Goal: Task Accomplishment & Management: Manage account settings

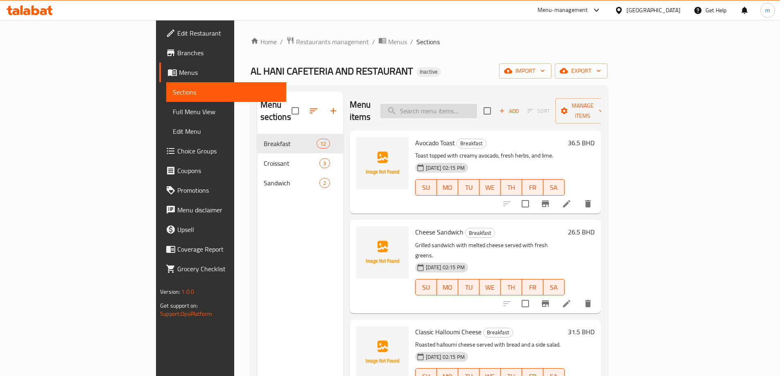
click at [477, 104] on input "search" at bounding box center [429, 111] width 97 height 14
paste input "Beef Loaded Fries"
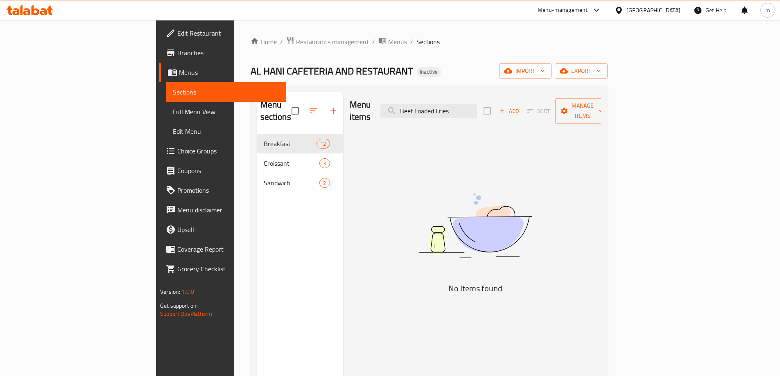
type input "Beef Loaded Fries"
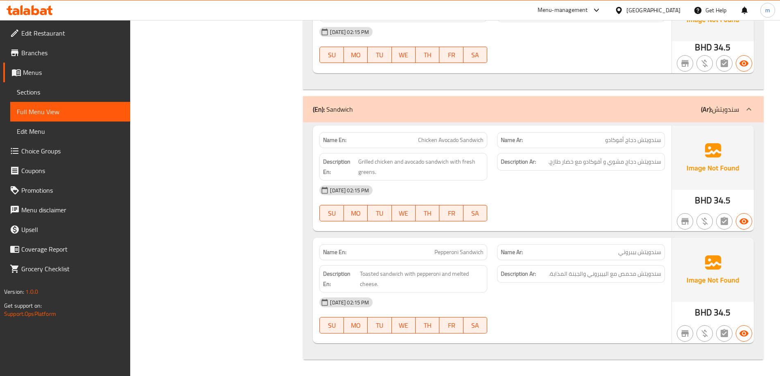
scroll to position [1640, 0]
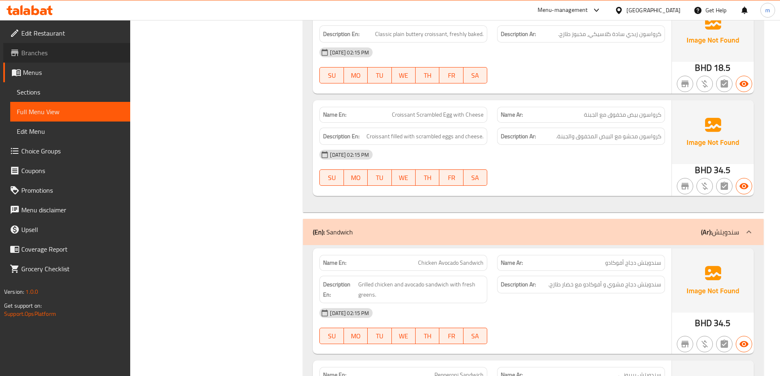
drag, startPoint x: 53, startPoint y: 53, endPoint x: 152, endPoint y: 66, distance: 99.1
click at [54, 53] on span "Branches" at bounding box center [72, 53] width 102 height 10
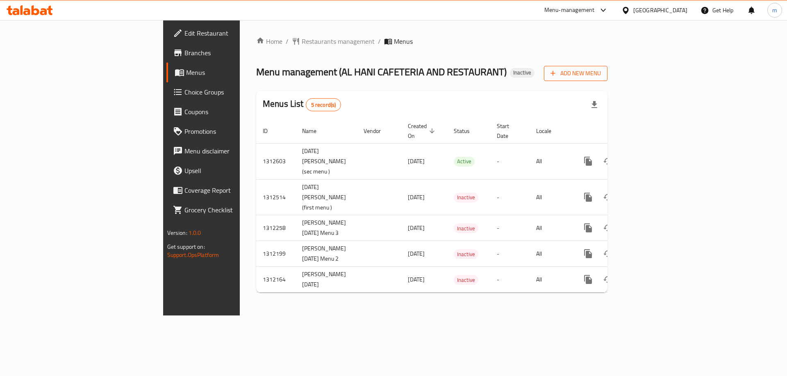
click at [601, 70] on span "Add New Menu" at bounding box center [575, 73] width 50 height 10
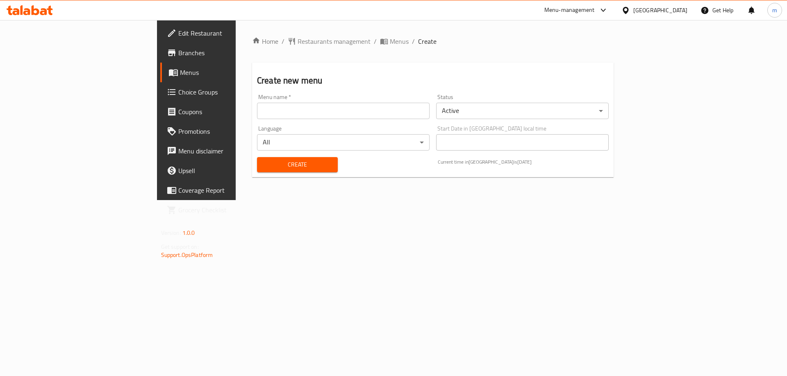
click at [257, 113] on input "text" at bounding box center [343, 111] width 172 height 16
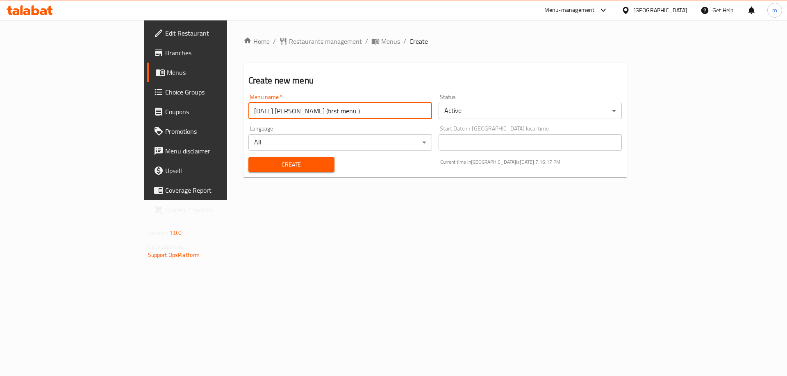
click at [278, 114] on input "9-17-2025 Mahmoud Ahmed Mohamed (first menu )" at bounding box center [340, 111] width 184 height 16
type input "9-17-2025 Mahmoud Ahmed Mohamed (third menu )"
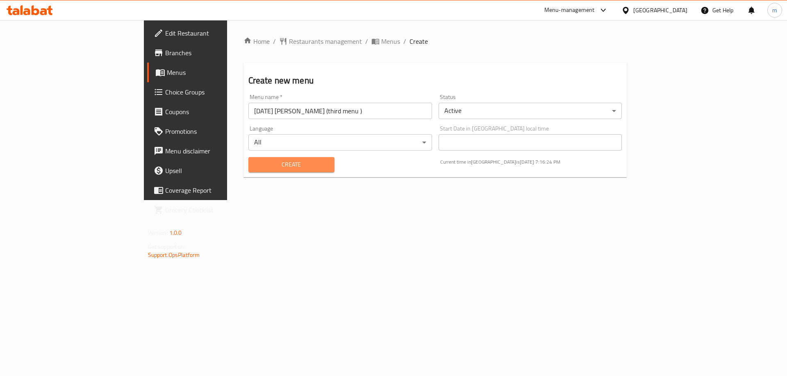
click at [257, 164] on span "Create" at bounding box center [291, 165] width 73 height 10
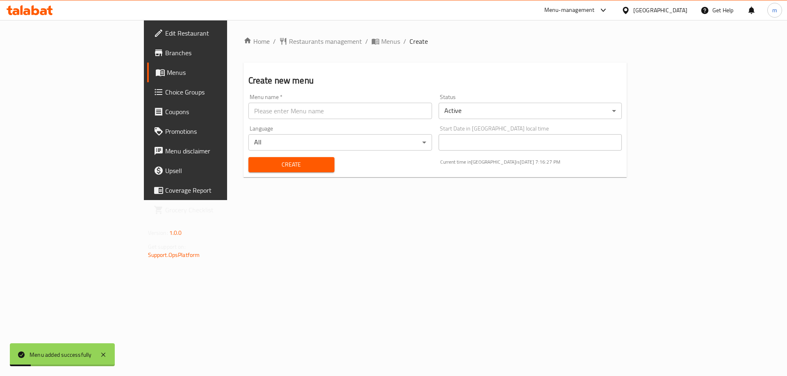
click at [167, 70] on span "Menus" at bounding box center [218, 73] width 102 height 10
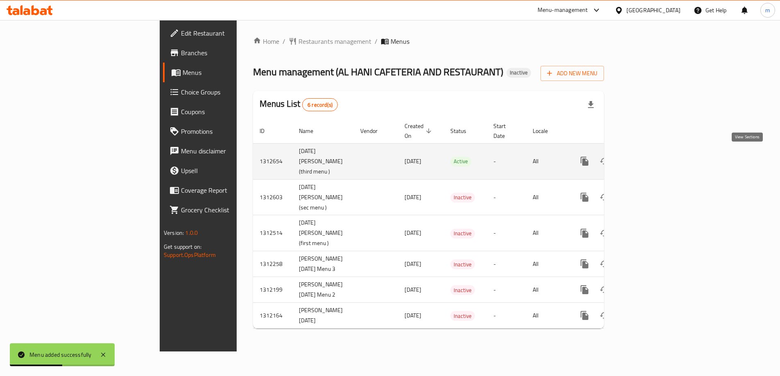
click at [654, 158] on link "enhanced table" at bounding box center [644, 162] width 20 height 20
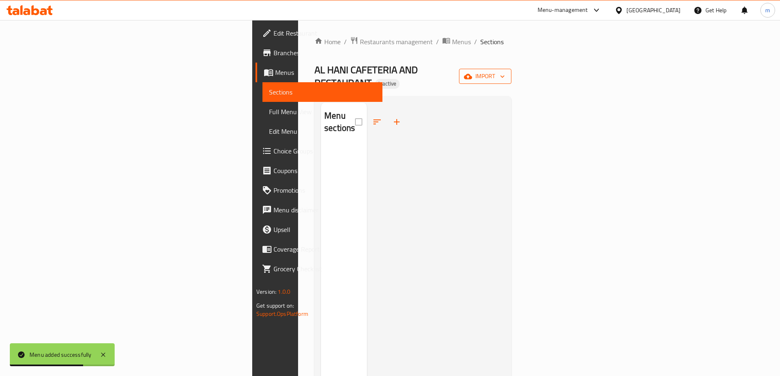
click at [512, 69] on button "import" at bounding box center [485, 76] width 52 height 15
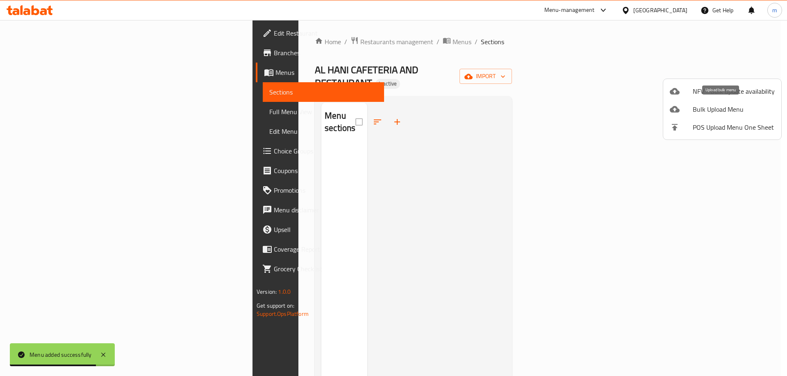
click at [719, 111] on span "Bulk Upload Menu" at bounding box center [733, 109] width 82 height 10
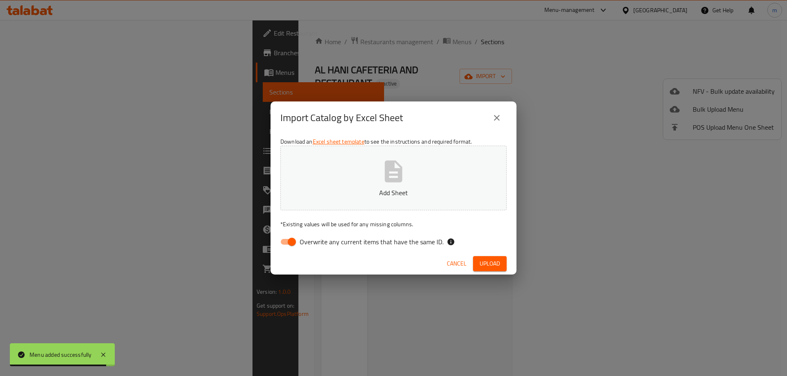
click at [293, 242] on input "Overwrite any current items that have the same ID." at bounding box center [291, 242] width 47 height 16
checkbox input "false"
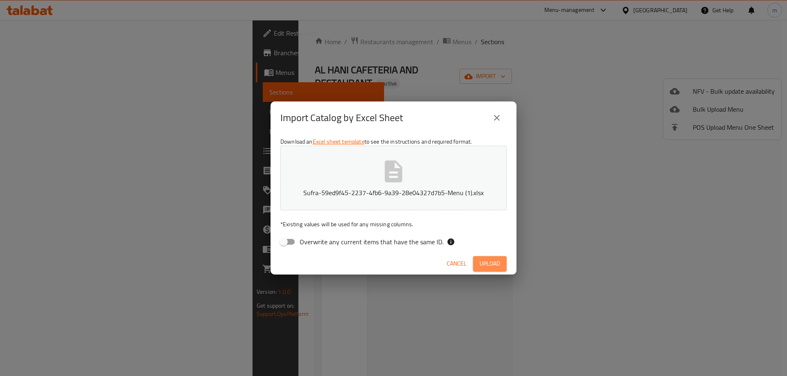
drag, startPoint x: 490, startPoint y: 265, endPoint x: 483, endPoint y: 263, distance: 7.9
click at [490, 265] on span "Upload" at bounding box center [489, 264] width 20 height 10
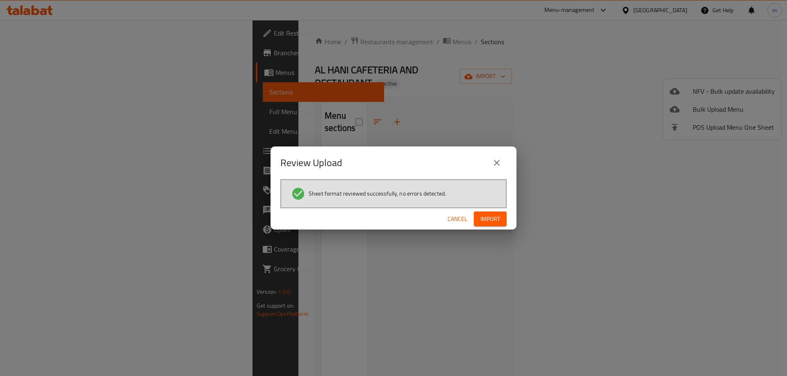
click at [486, 219] on span "Import" at bounding box center [490, 219] width 20 height 10
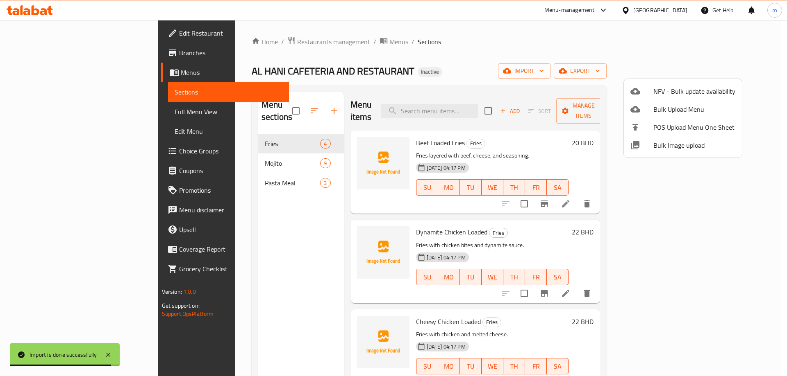
click at [48, 113] on div at bounding box center [393, 188] width 787 height 376
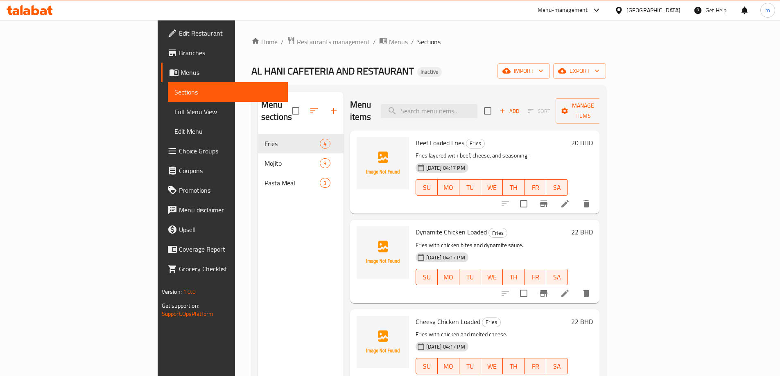
click at [175, 113] on span "Full Menu View" at bounding box center [228, 112] width 107 height 10
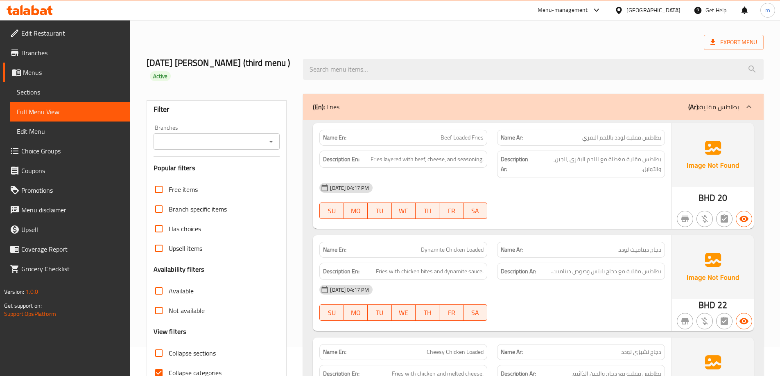
scroll to position [41, 0]
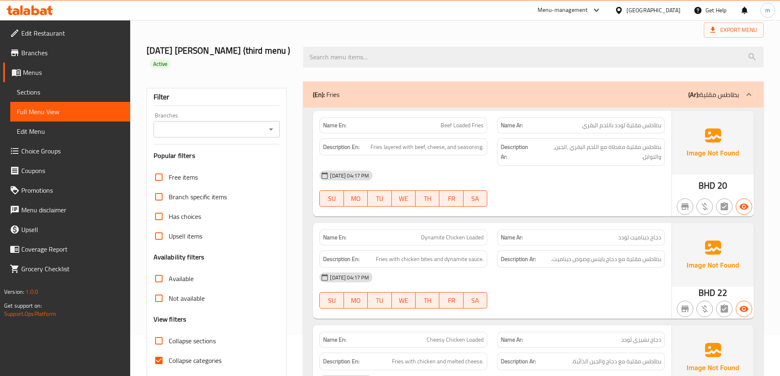
click at [456, 127] on span "Beef Loaded Fries" at bounding box center [462, 125] width 43 height 9
click at [457, 127] on span "Beef Loaded Fries" at bounding box center [462, 125] width 43 height 9
copy span "Loaded"
click at [510, 171] on div "[DATE] 04:17 PM" at bounding box center [493, 176] width 356 height 20
click at [395, 147] on span "Fries layered with beef, cheese, and seasoning." at bounding box center [427, 147] width 113 height 10
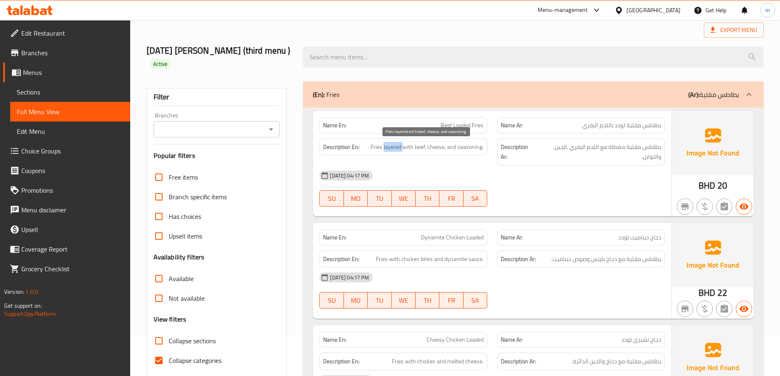
click at [395, 147] on span "Fries layered with beef, cheese, and seasoning." at bounding box center [427, 147] width 113 height 10
copy span "layered"
click at [424, 169] on div "[DATE] 04:17 PM" at bounding box center [493, 176] width 356 height 20
click at [458, 128] on span "Beef Loaded Fries" at bounding box center [462, 125] width 43 height 9
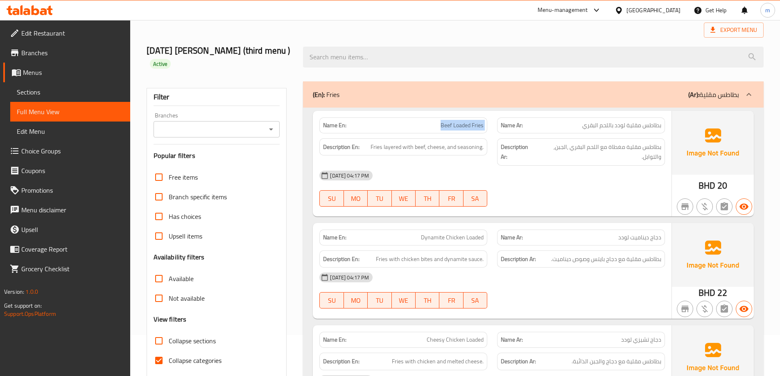
click at [458, 128] on span "Beef Loaded Fries" at bounding box center [462, 125] width 43 height 9
copy span "Beef Loaded Fries"
click at [487, 162] on div "Description En: Fries layered with beef, cheese, and seasoning." at bounding box center [404, 152] width 178 height 37
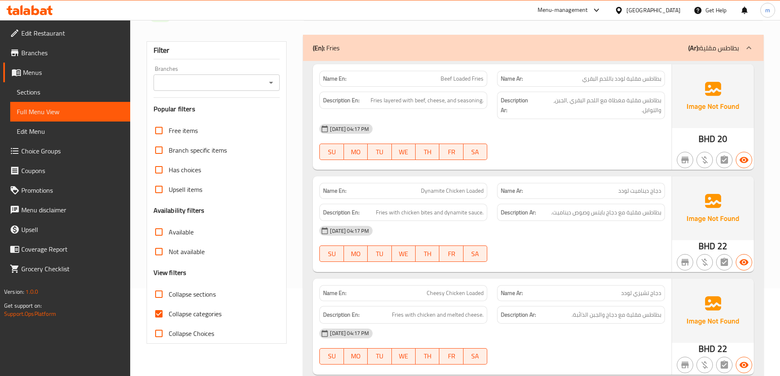
scroll to position [123, 0]
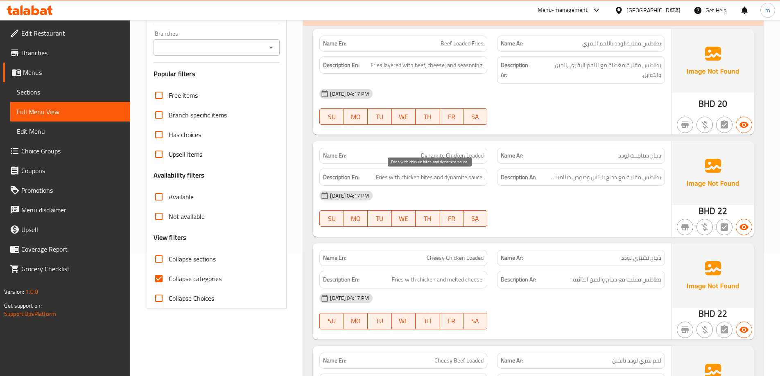
click at [439, 181] on span "Fries with chicken bites and dynamite sauce." at bounding box center [430, 177] width 108 height 10
click at [422, 191] on div "[DATE] 04:17 PM" at bounding box center [493, 196] width 356 height 20
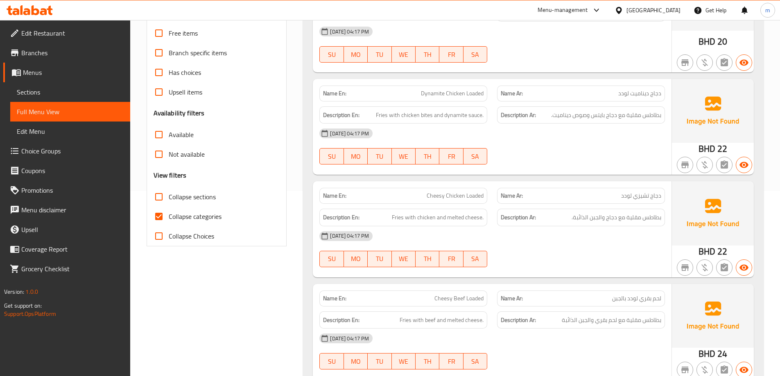
scroll to position [205, 0]
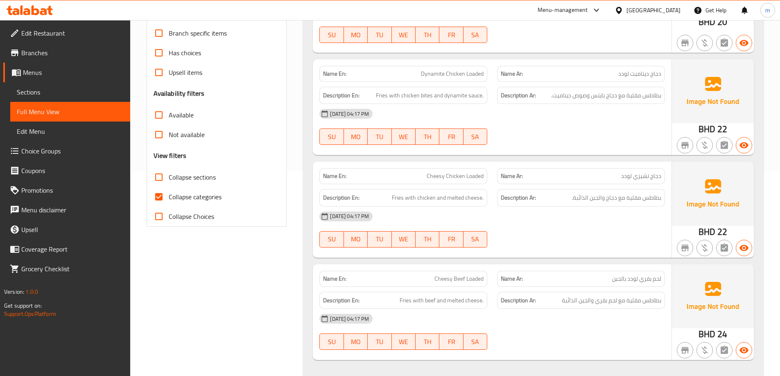
click at [455, 178] on span "Cheesy Chicken Loaded" at bounding box center [455, 176] width 57 height 9
click at [456, 178] on span "Cheesy Chicken Loaded" at bounding box center [455, 176] width 57 height 9
copy span "Cheesy Chicken Loaded"
click at [546, 227] on div "17-09-2025 04:17 PM SU MO TU WE TH FR SA" at bounding box center [493, 230] width 356 height 46
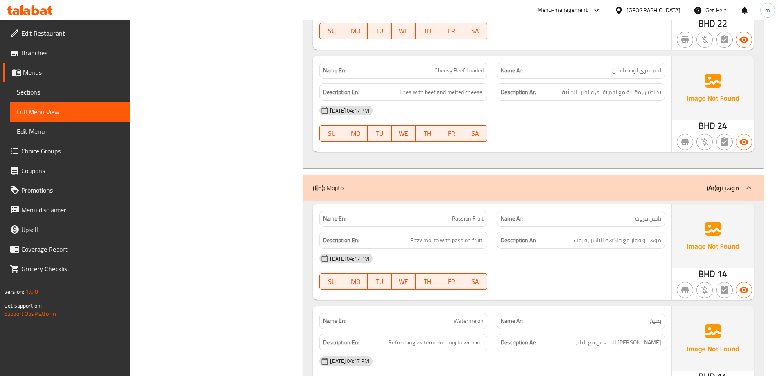
scroll to position [492, 0]
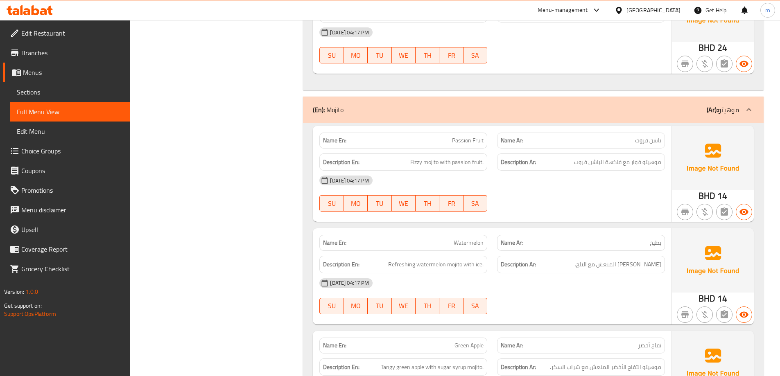
click at [468, 140] on span "Passion Fruit" at bounding box center [468, 140] width 32 height 9
click at [468, 141] on span "Passion Fruit" at bounding box center [468, 140] width 32 height 9
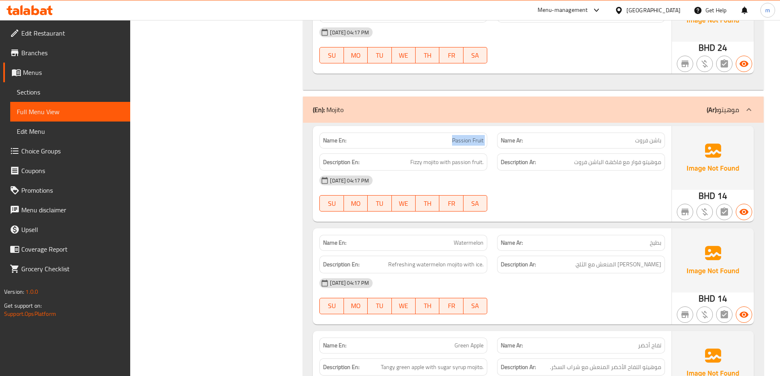
click at [468, 141] on span "Passion Fruit" at bounding box center [468, 140] width 32 height 9
click at [538, 186] on div "[DATE] 04:17 PM" at bounding box center [493, 181] width 356 height 20
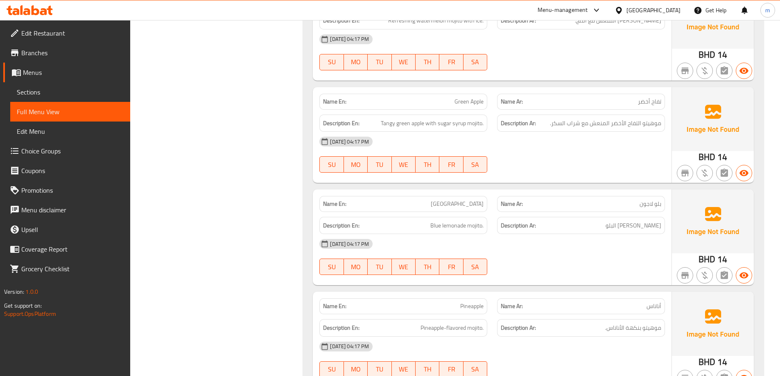
scroll to position [737, 0]
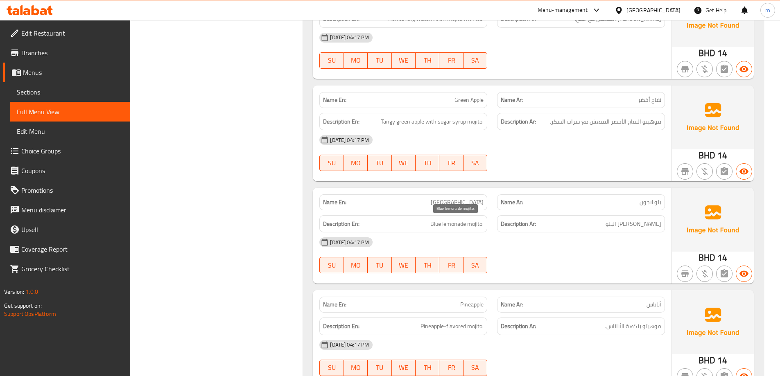
click at [453, 224] on span "Blue lemonade mojito." at bounding box center [457, 224] width 53 height 10
copy span "lemonade"
click at [510, 249] on div "[DATE] 04:17 PM" at bounding box center [493, 243] width 356 height 20
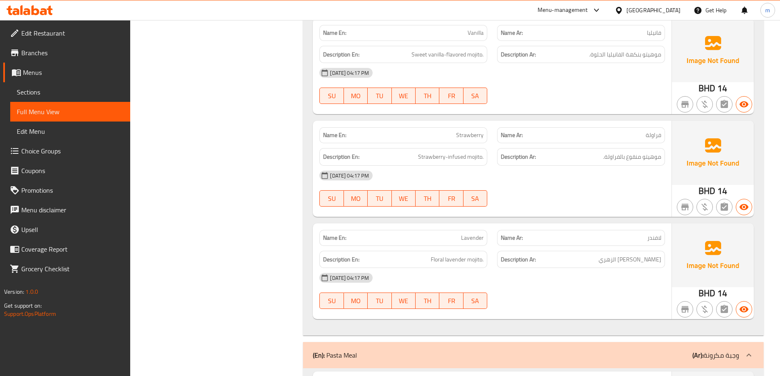
scroll to position [1229, 0]
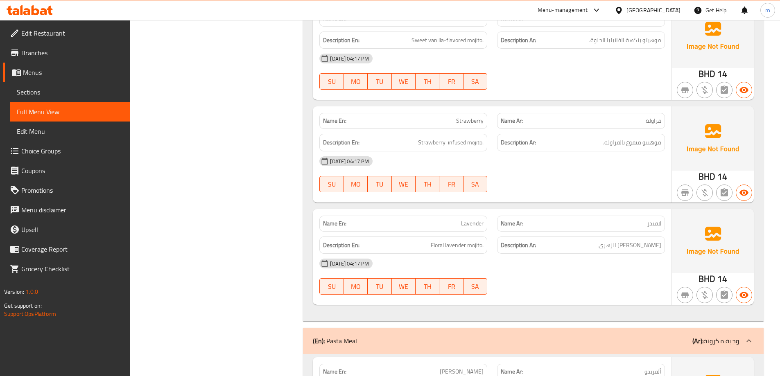
click at [472, 224] on span "Lavender" at bounding box center [472, 224] width 23 height 9
copy span "Lavender"
click at [528, 262] on div "[DATE] 04:17 PM" at bounding box center [493, 264] width 356 height 20
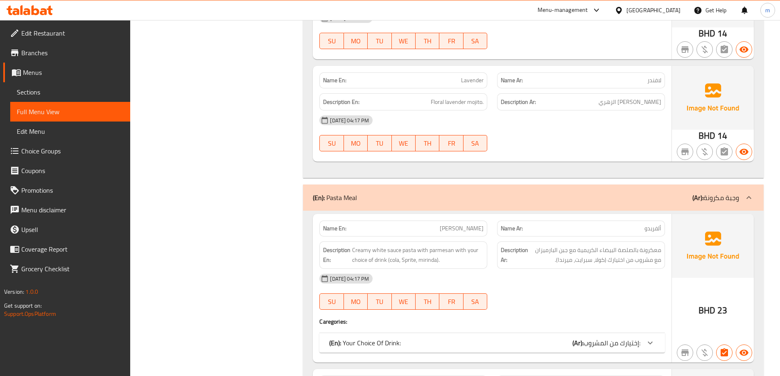
scroll to position [1393, 0]
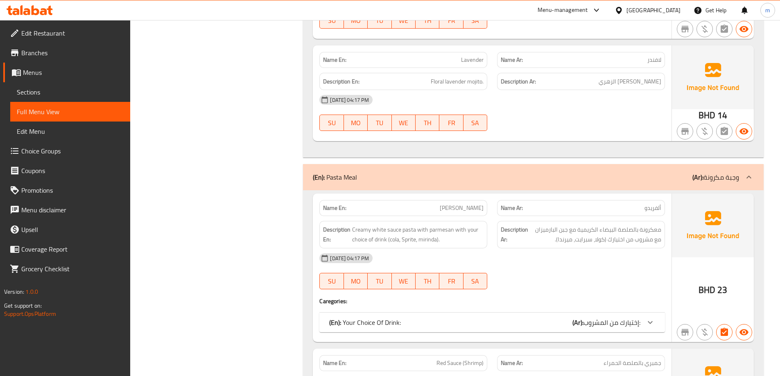
click at [652, 321] on icon at bounding box center [651, 323] width 10 height 10
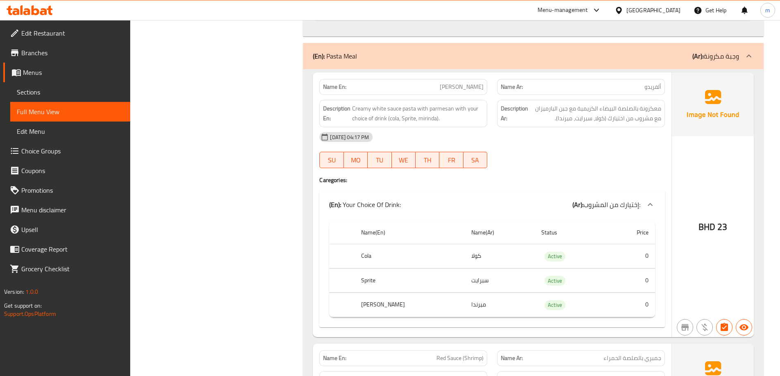
scroll to position [1516, 0]
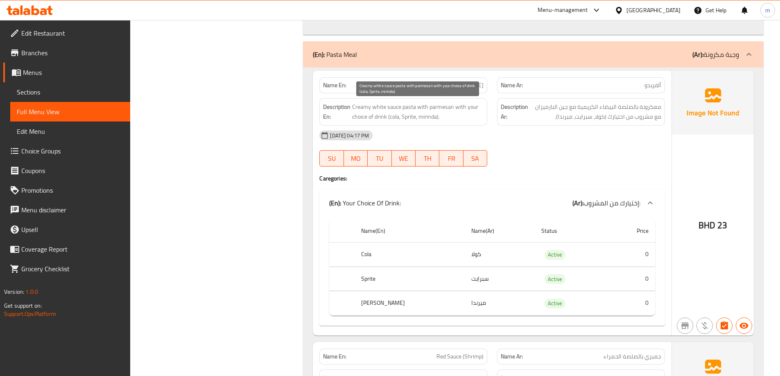
click at [398, 109] on span "Creamy white sauce pasta with parmesan with your choice of drink (cola, Sprite,…" at bounding box center [417, 112] width 131 height 20
click at [384, 108] on span "Creamy white sauce pasta with parmesan with your choice of drink (cola, Sprite,…" at bounding box center [417, 112] width 131 height 20
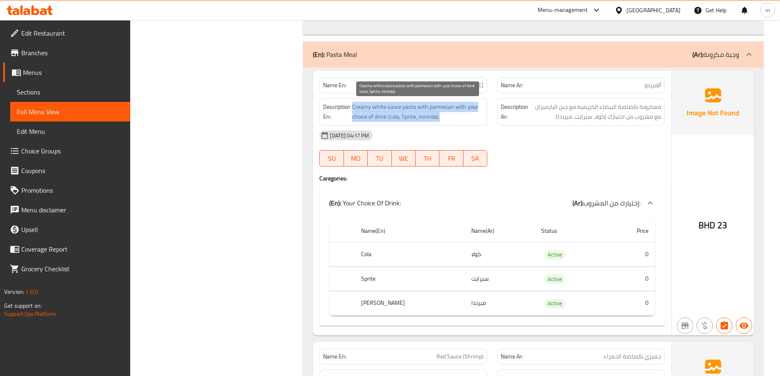
click at [384, 108] on span "Creamy white sauce pasta with parmesan with your choice of drink (cola, Sprite,…" at bounding box center [417, 112] width 131 height 20
click at [388, 108] on span "Creamy white sauce pasta with parmesan with your choice of drink (cola, Sprite,…" at bounding box center [417, 112] width 131 height 20
drag, startPoint x: 373, startPoint y: 108, endPoint x: 398, endPoint y: 109, distance: 25.4
click at [398, 109] on span "Creamy white sauce pasta with parmesan with your choice of drink (cola, Sprite,…" at bounding box center [417, 112] width 131 height 20
copy span "white sauc"
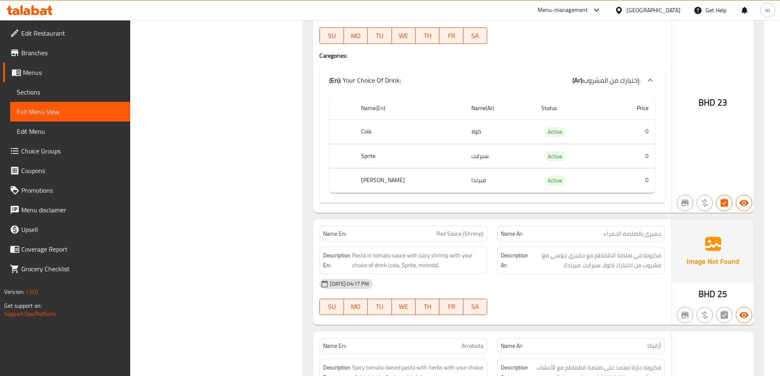
scroll to position [1680, 0]
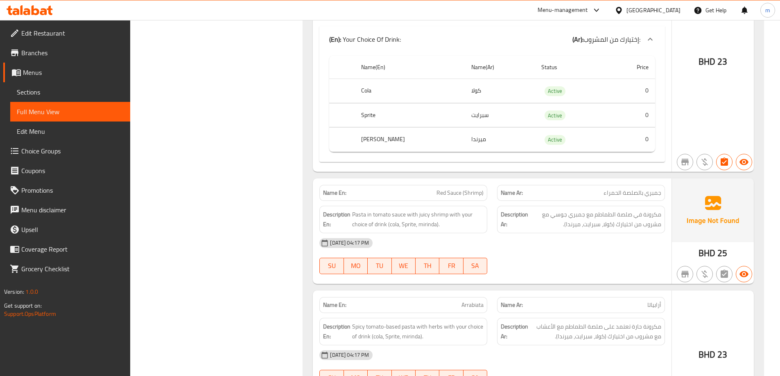
click at [449, 192] on span "Red Sauce (Shrimp)" at bounding box center [460, 193] width 47 height 9
drag, startPoint x: 441, startPoint y: 192, endPoint x: 461, endPoint y: 193, distance: 20.5
click at [461, 193] on p "Name En: Red Sauce (Shrimp)" at bounding box center [403, 193] width 161 height 9
drag, startPoint x: 441, startPoint y: 195, endPoint x: 424, endPoint y: 192, distance: 17.0
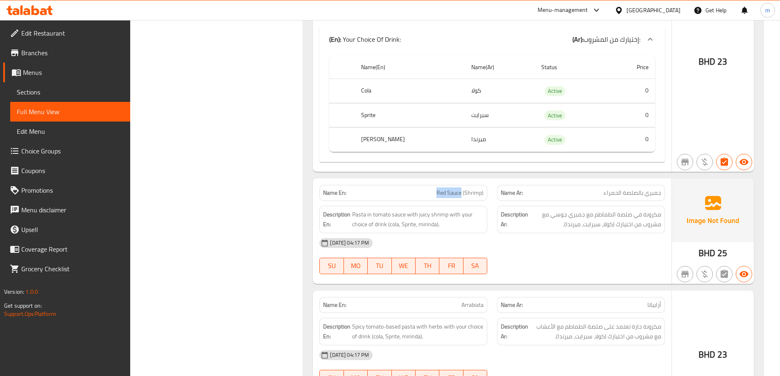
click at [424, 192] on p "Name En: Red Sauce (Shrimp)" at bounding box center [403, 193] width 161 height 9
click at [430, 193] on p "Name En: Red Sauce (Shrimp)" at bounding box center [403, 193] width 161 height 9
click at [431, 193] on p "Name En: Red Sauce (Shrimp)" at bounding box center [403, 193] width 161 height 9
click at [461, 195] on span "Red Sauce (Shrimp)" at bounding box center [460, 193] width 47 height 9
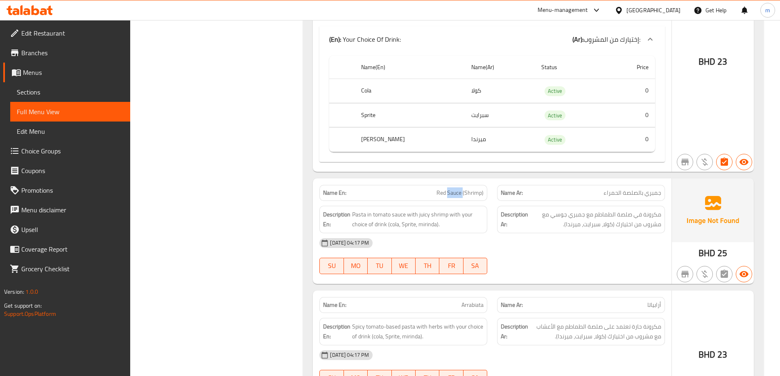
click at [461, 195] on span "Red Sauce (Shrimp)" at bounding box center [460, 193] width 47 height 9
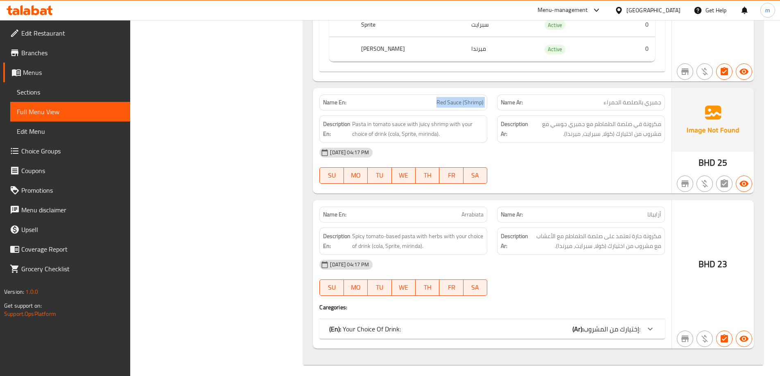
scroll to position [1775, 0]
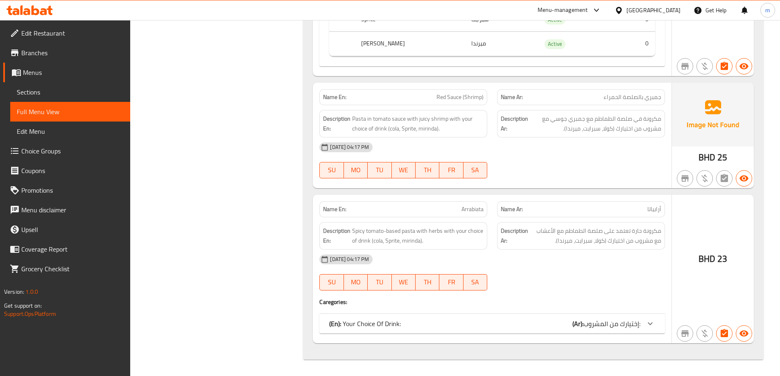
click at [520, 163] on div "17-09-2025 04:17 PM SU MO TU WE TH FR SA" at bounding box center [493, 161] width 356 height 46
click at [465, 209] on span "Arrabiata" at bounding box center [473, 209] width 22 height 9
copy span "Arrabiata"
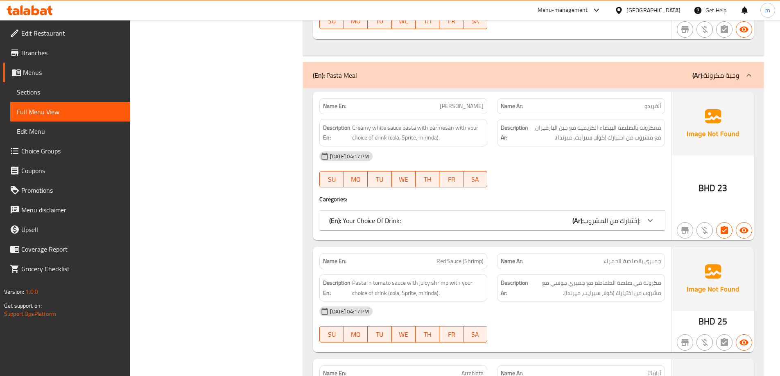
scroll to position [1475, 0]
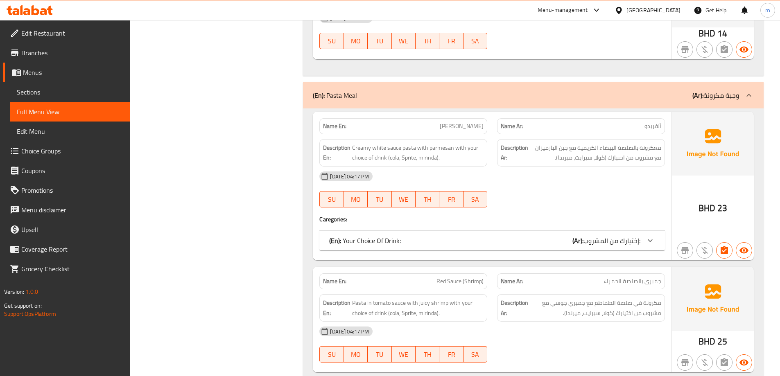
click at [473, 130] on span "[PERSON_NAME]" at bounding box center [462, 126] width 44 height 9
copy span "[PERSON_NAME]"
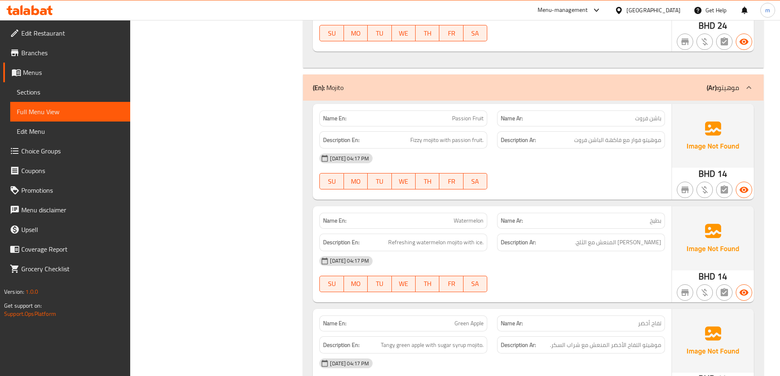
scroll to position [451, 0]
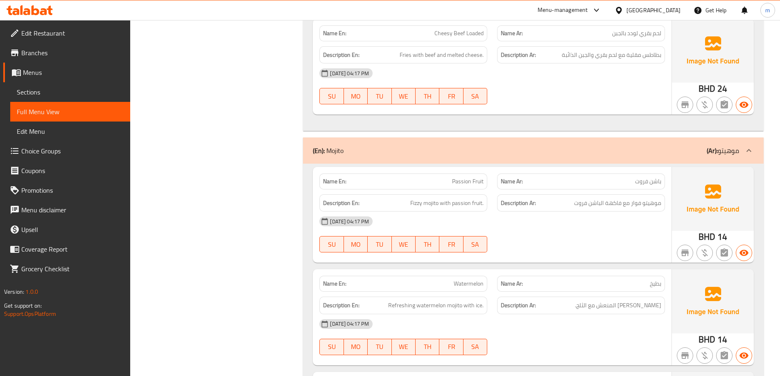
click at [53, 77] on span "Menus" at bounding box center [73, 73] width 101 height 10
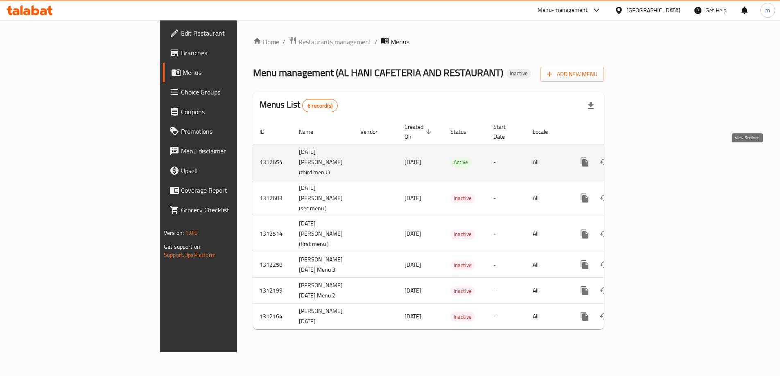
click at [649, 161] on icon "enhanced table" at bounding box center [644, 162] width 10 height 10
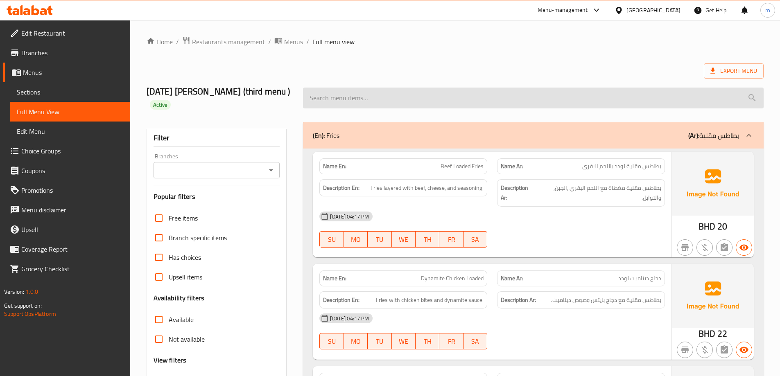
click at [475, 99] on input "search" at bounding box center [533, 98] width 461 height 21
paste input "Beef Loaded Fries"
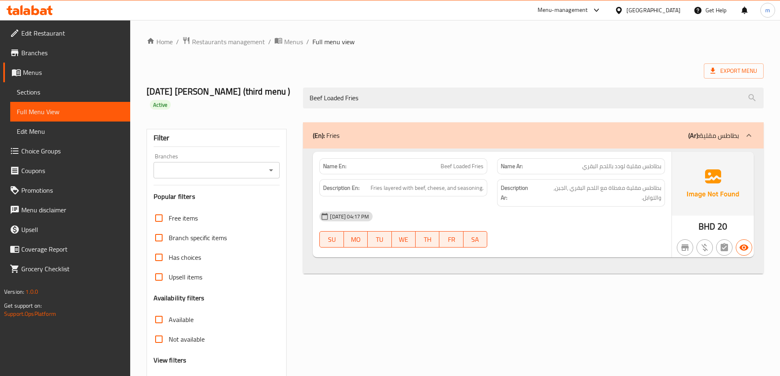
type input "Beef Loaded Fries"
click at [76, 87] on span "Sections" at bounding box center [70, 92] width 107 height 10
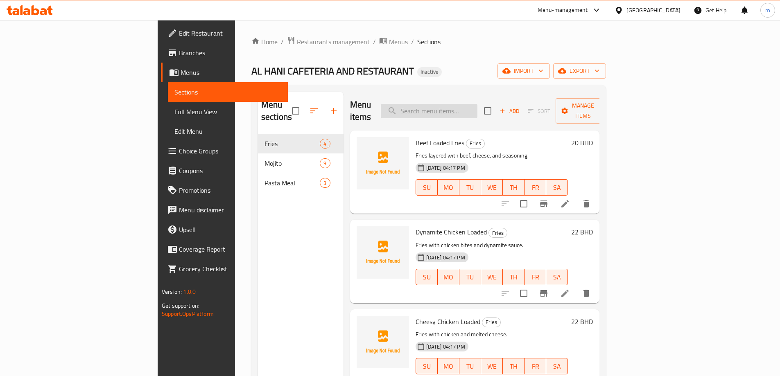
drag, startPoint x: 461, startPoint y: 104, endPoint x: 442, endPoint y: 102, distance: 19.3
click at [461, 104] on input "search" at bounding box center [429, 111] width 97 height 14
paste input "Beef Loaded Fries"
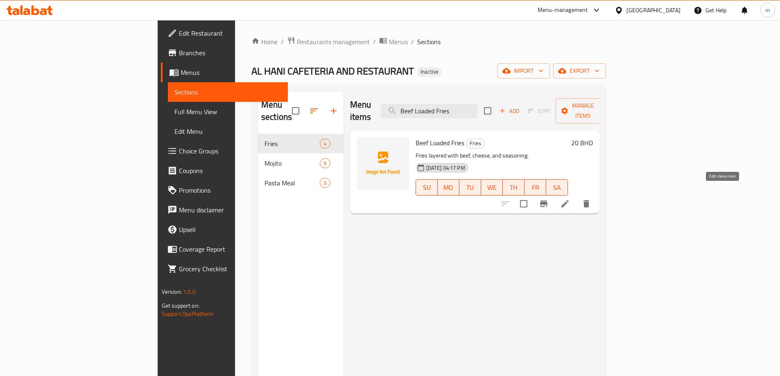
type input "Beef Loaded Fries"
click at [569, 200] on icon at bounding box center [565, 203] width 7 height 7
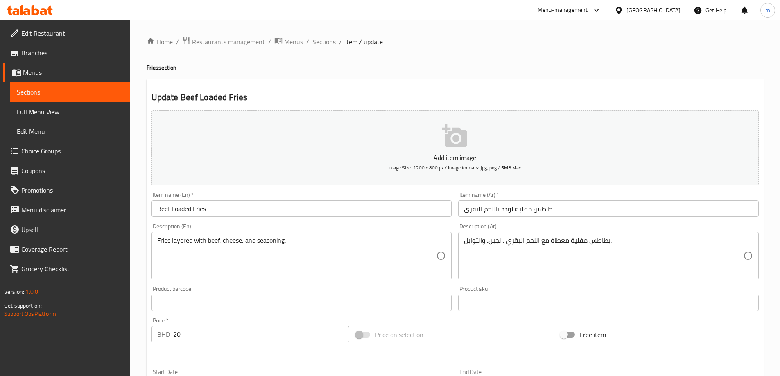
click at [498, 210] on input "بطاطس مقلية لودد باللحم البقري" at bounding box center [608, 209] width 301 height 16
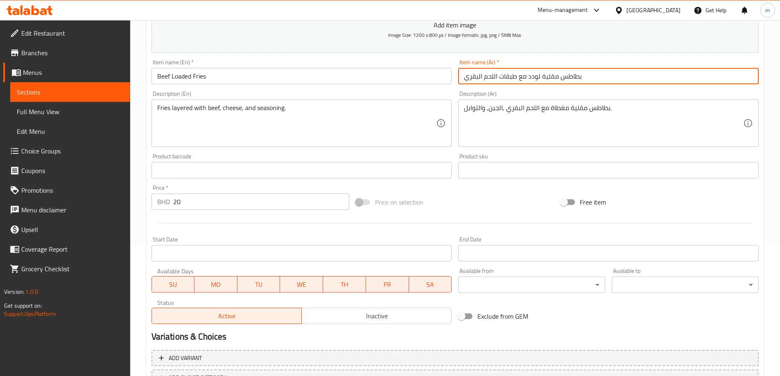
scroll to position [196, 0]
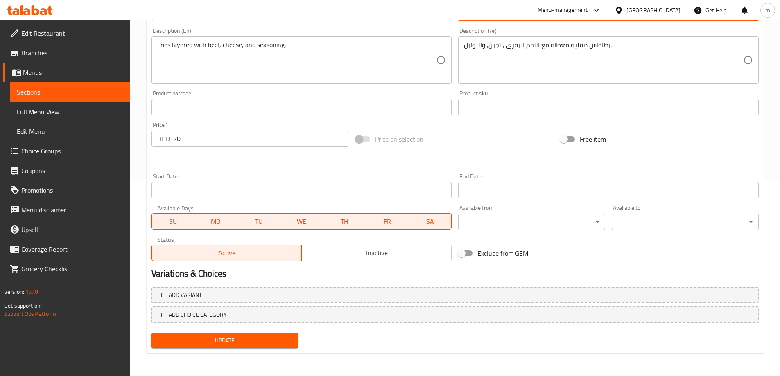
type input "بطاطس مقلية لودد مع طبقات اللحم البقري"
click at [274, 340] on span "Update" at bounding box center [225, 341] width 134 height 10
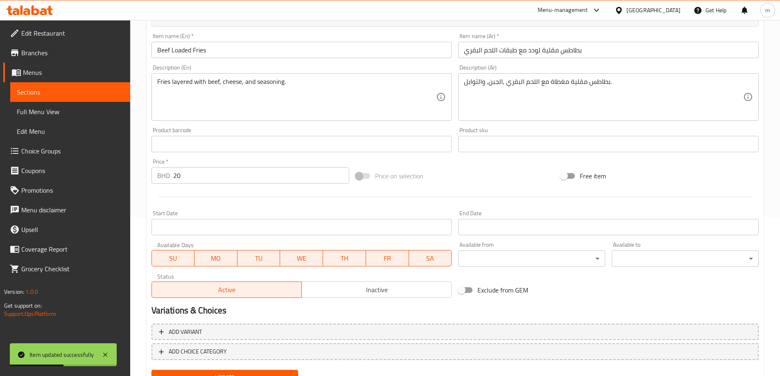
scroll to position [73, 0]
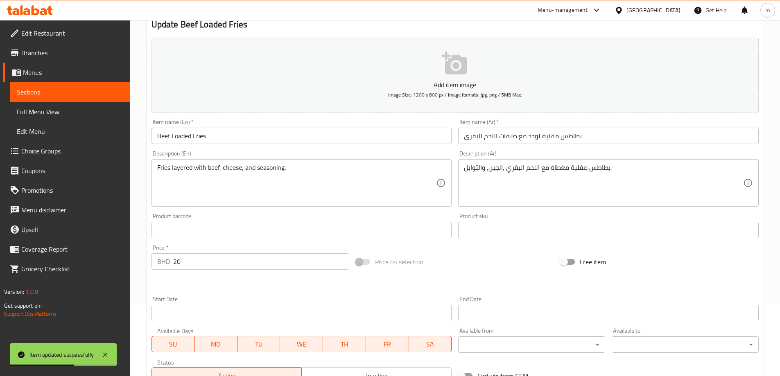
click at [77, 94] on span "Sections" at bounding box center [70, 92] width 107 height 10
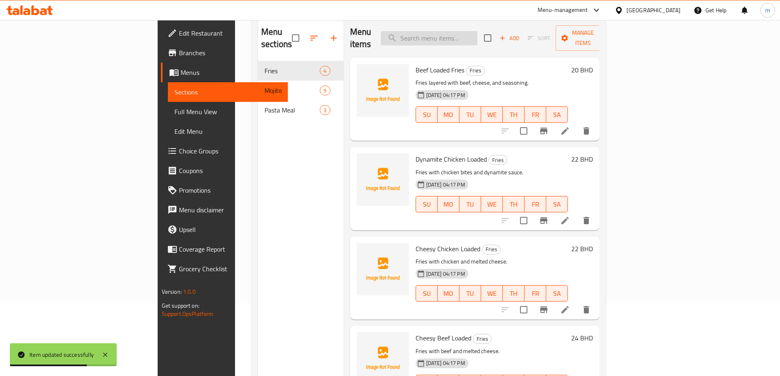
click at [465, 35] on input "search" at bounding box center [429, 38] width 97 height 14
paste input "Cheesy Chicken Loaded"
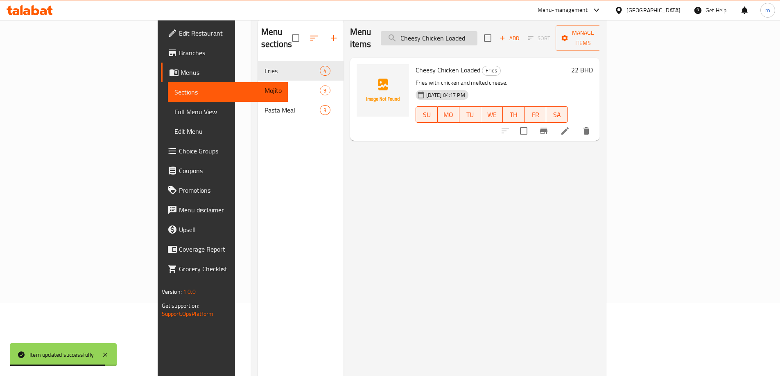
type input "Cheesy Chicken Loaded"
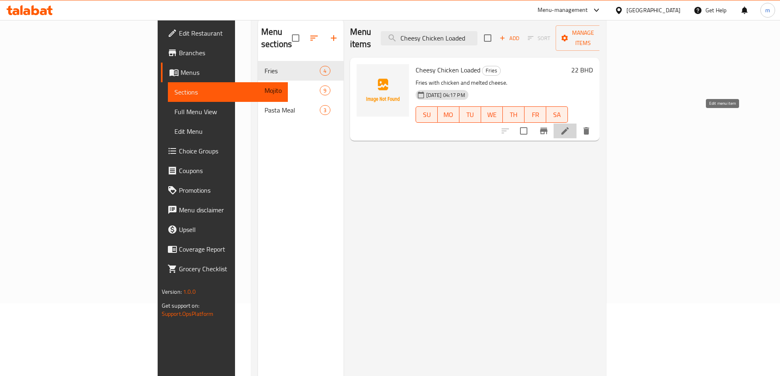
click at [570, 126] on icon at bounding box center [565, 131] width 10 height 10
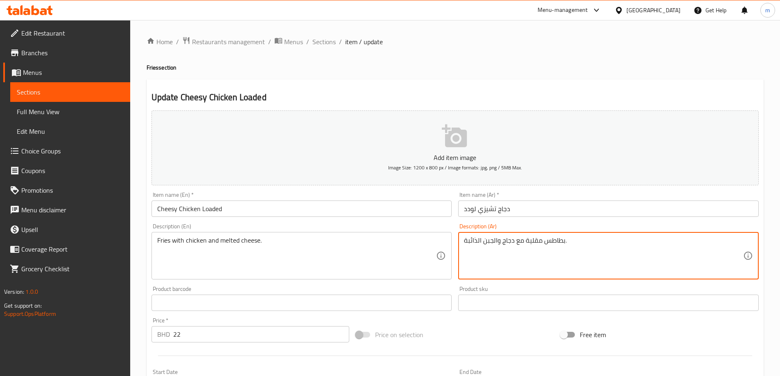
click at [483, 244] on textarea "بطاطس مقلية مع دجاج والجبن الذائبة." at bounding box center [603, 256] width 279 height 39
click at [472, 245] on textarea "بطاطس مقلية مع دجاج والجبن الذائبة." at bounding box center [603, 256] width 279 height 39
click at [483, 245] on textarea "بطاطس مقلية مع دجاج والجبن الذائبة." at bounding box center [603, 256] width 279 height 39
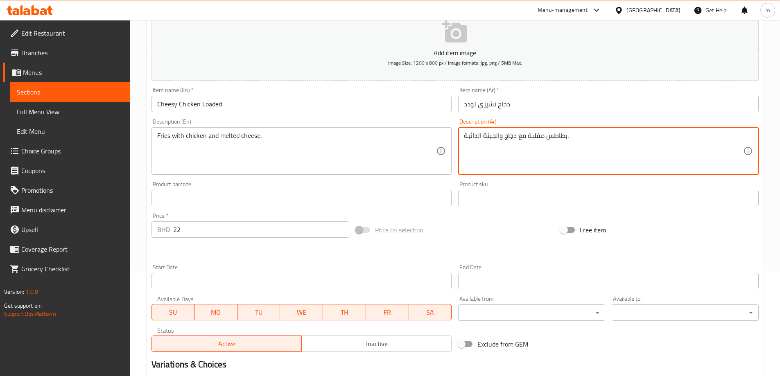
scroll to position [196, 0]
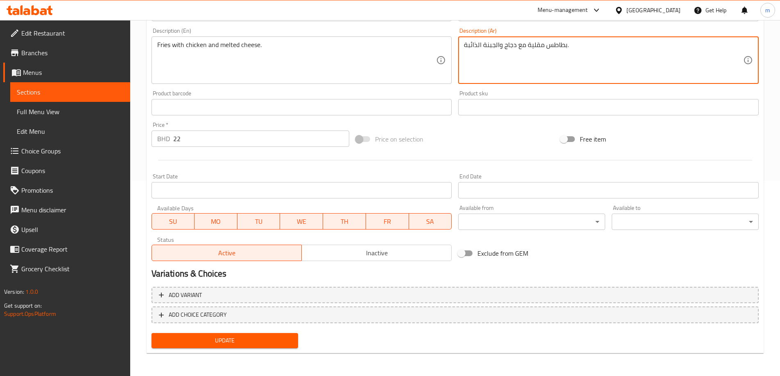
type textarea "بطاطس مقلية مع دجاج والجبنة الذائبة."
click at [249, 336] on span "Update" at bounding box center [225, 341] width 134 height 10
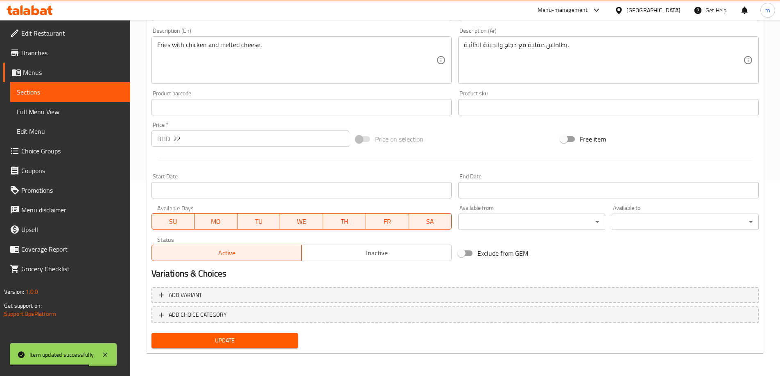
click at [84, 95] on span "Sections" at bounding box center [70, 92] width 107 height 10
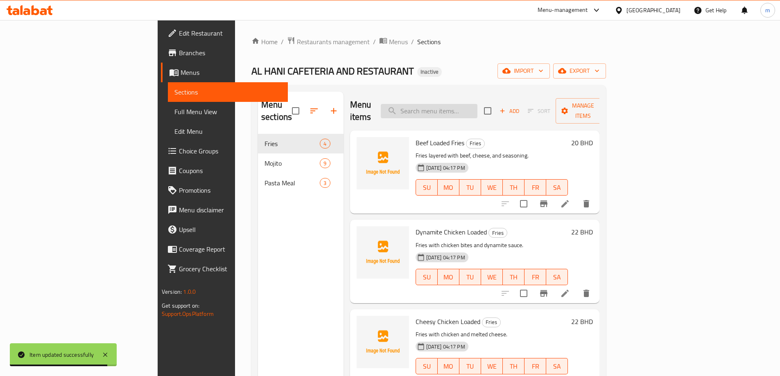
click at [478, 107] on input "search" at bounding box center [429, 111] width 97 height 14
paste input "Passion Fruit"
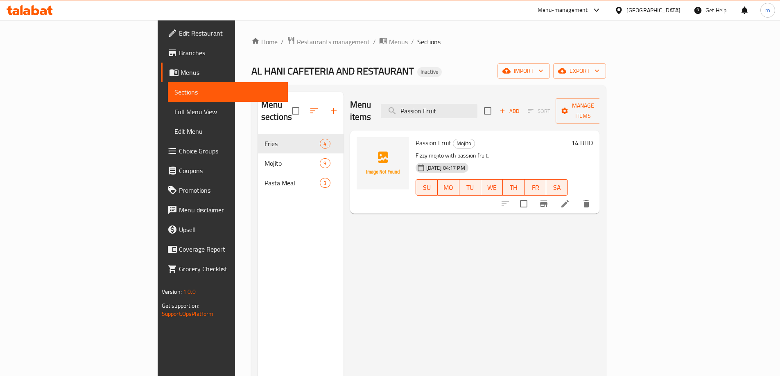
type input "Passion Fruit"
click at [577, 197] on li at bounding box center [565, 204] width 23 height 15
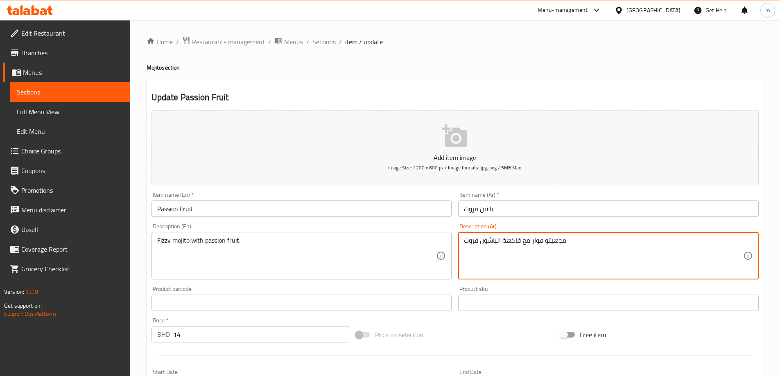
click at [508, 243] on textarea "موهيتو فوار مع فاكهة الباشون فروت" at bounding box center [603, 256] width 279 height 39
type textarea "موهيتو فوار مع الباشون فروت"
click at [485, 211] on input "باشن فروت" at bounding box center [608, 209] width 301 height 16
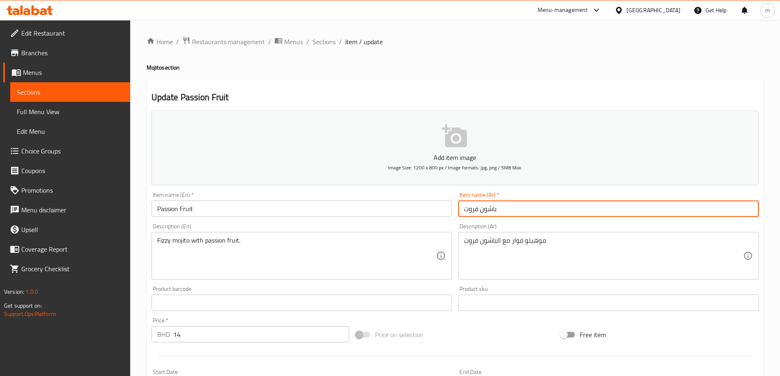
type input "باشون فروت"
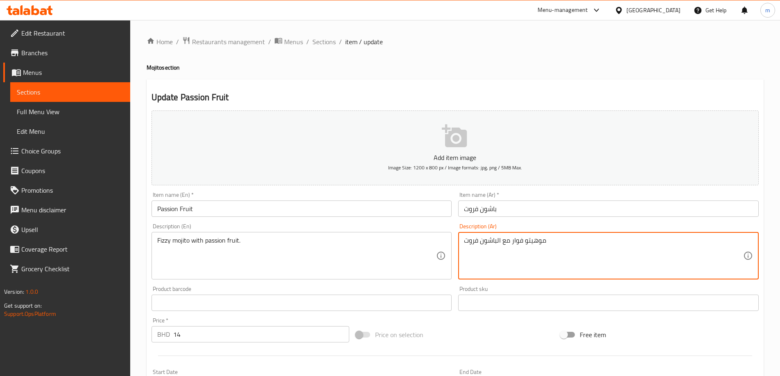
click at [516, 242] on textarea "موهيتو فوار مع الباشون فروت" at bounding box center [603, 256] width 279 height 39
type textarea "[PERSON_NAME] مع الباشون فروت"
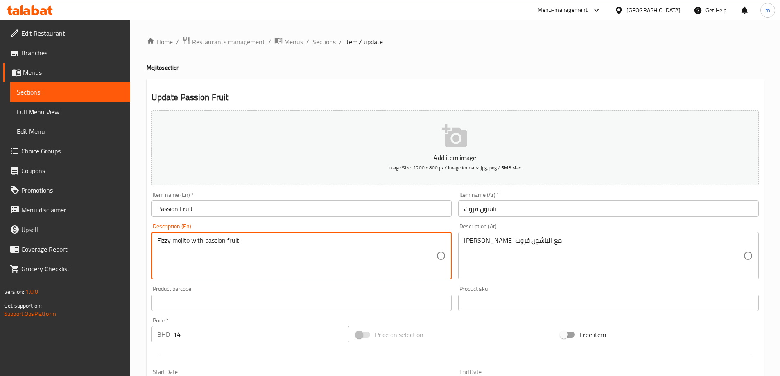
click at [166, 241] on textarea "Fizzy mojito with passion fruit." at bounding box center [296, 256] width 279 height 39
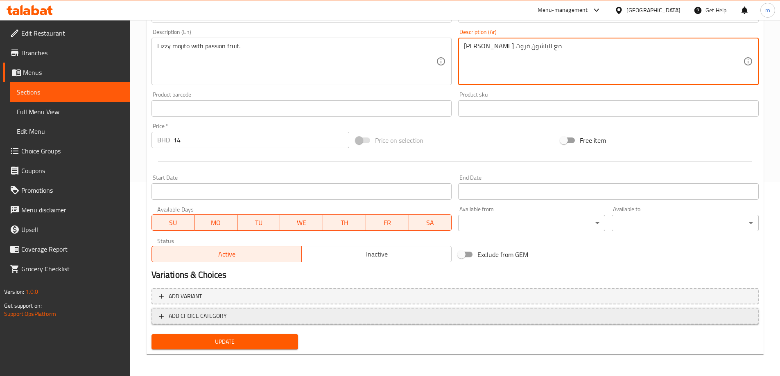
scroll to position [196, 0]
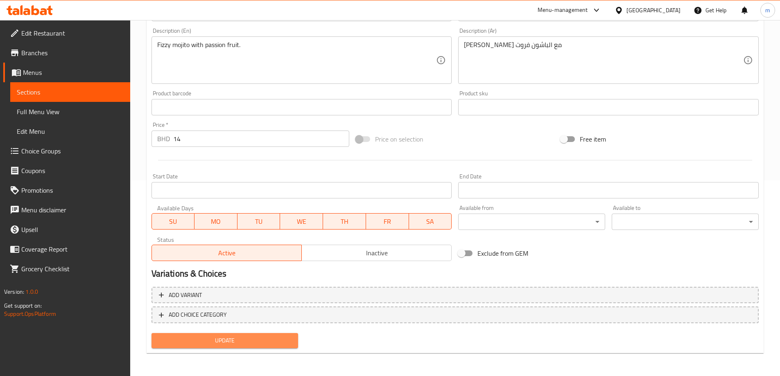
click at [274, 346] on span "Update" at bounding box center [225, 341] width 134 height 10
click at [70, 90] on span "Sections" at bounding box center [70, 92] width 107 height 10
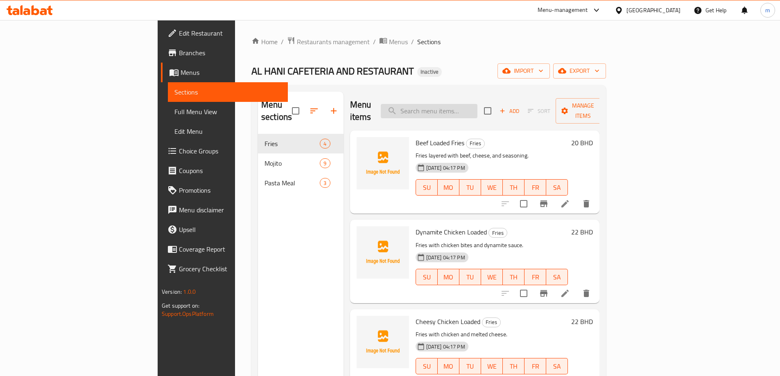
click at [468, 111] on input "search" at bounding box center [429, 111] width 97 height 14
paste input "Lavender"
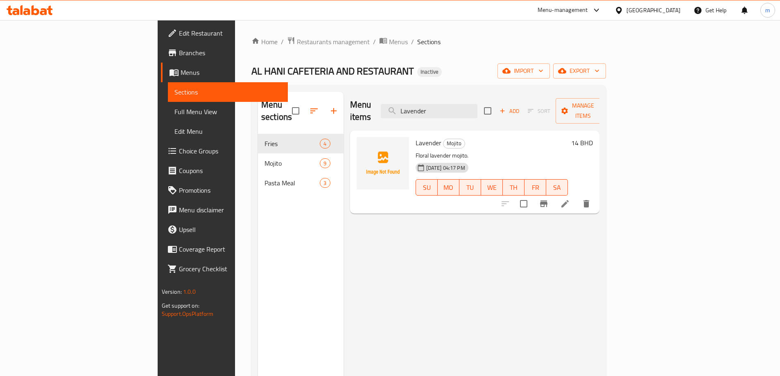
type input "Lavender"
click at [570, 199] on icon at bounding box center [565, 204] width 10 height 10
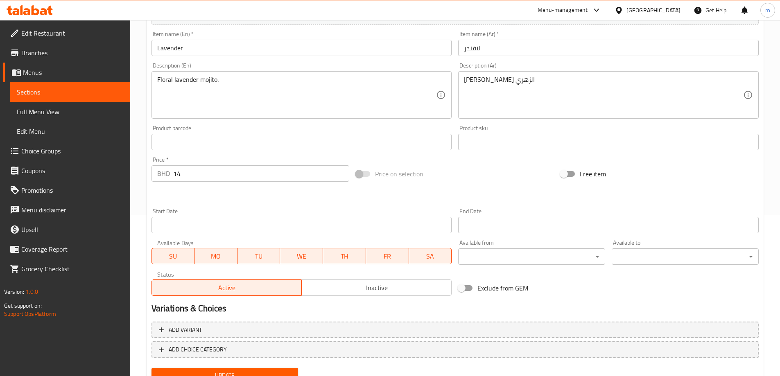
scroll to position [114, 0]
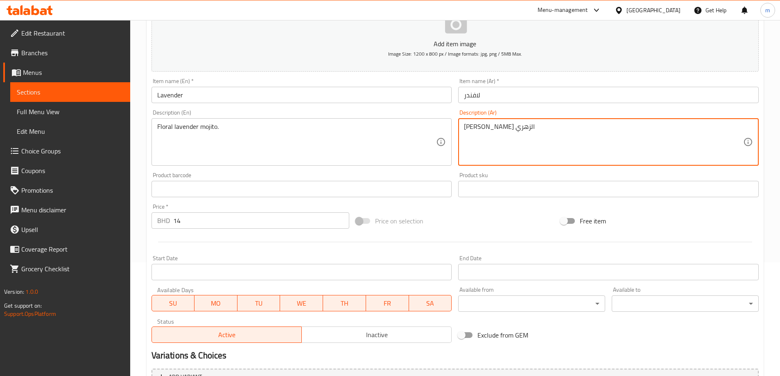
click at [475, 130] on textarea "موهيتو اللافندر الزهري" at bounding box center [603, 142] width 279 height 39
type textarea "[PERSON_NAME] فلورال"
click at [457, 219] on div "Price on selection" at bounding box center [455, 221] width 205 height 22
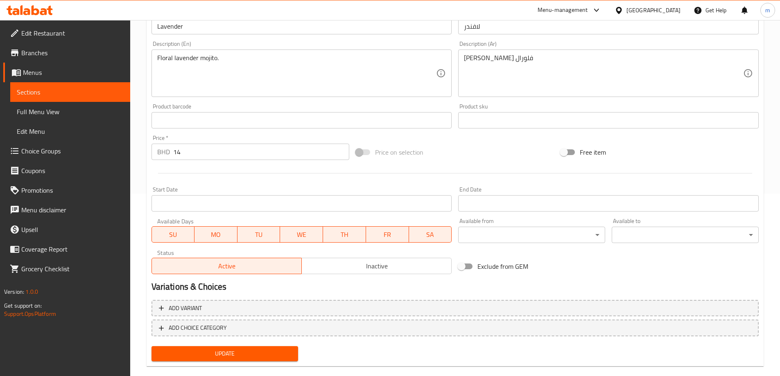
scroll to position [196, 0]
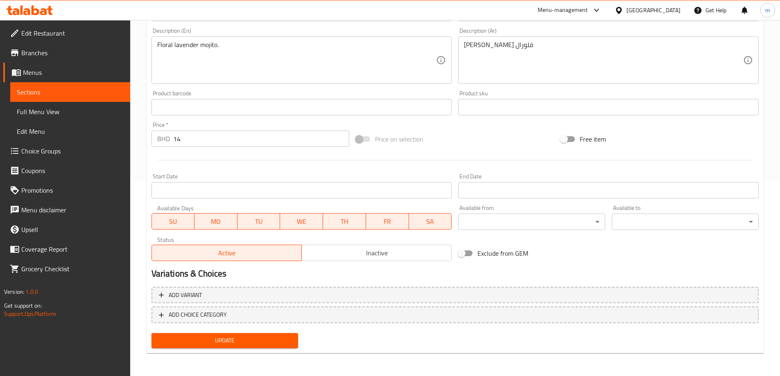
click at [265, 343] on span "Update" at bounding box center [225, 341] width 134 height 10
click at [100, 85] on link "Sections" at bounding box center [70, 92] width 120 height 20
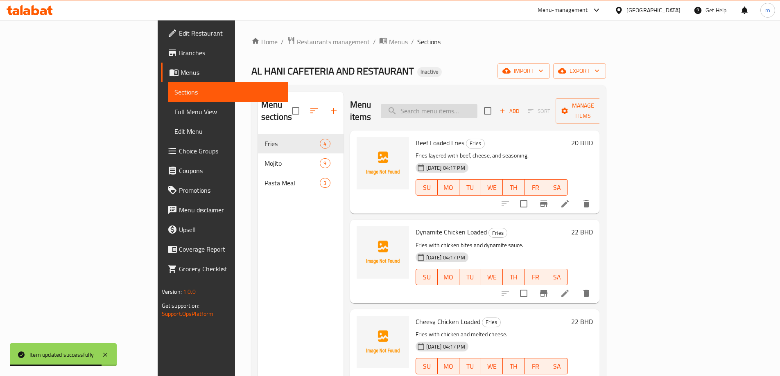
click at [461, 104] on input "search" at bounding box center [429, 111] width 97 height 14
paste input "[PERSON_NAME]"
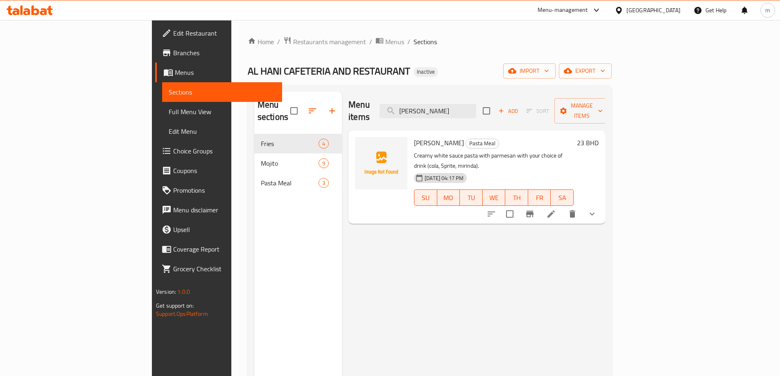
type input "[PERSON_NAME]"
click at [555, 211] on icon at bounding box center [551, 214] width 7 height 7
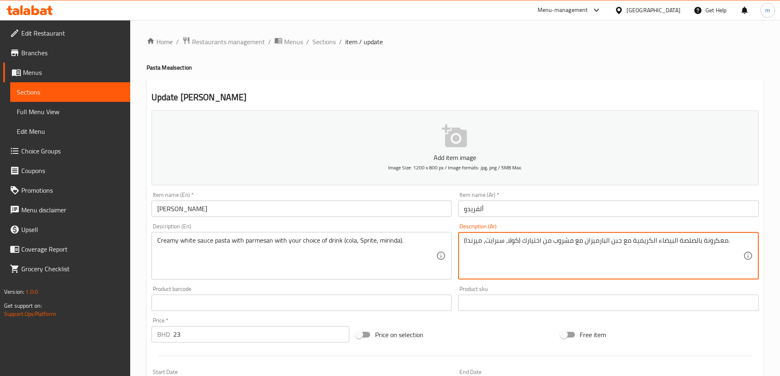
click at [688, 242] on textarea "معكرونة بالصلصة البيضاء الكريمية مع جبن البارميزان مع مشروب من اختيارك (كولا، س…" at bounding box center [603, 256] width 279 height 39
drag, startPoint x: 659, startPoint y: 240, endPoint x: 696, endPoint y: 248, distance: 37.7
click at [696, 248] on textarea "معكرونة بالصلصة البيضاء الكريمية مع جبن البارميزان مع مشروب من اختيارك (كولا، س…" at bounding box center [603, 256] width 279 height 39
paste textarea "ص أبيض"
click at [673, 243] on textarea "معكرونة بالصوص أبيض الكريمية مع جبن البارميزان مع مشروب من اختيارك (كولا، سبراي…" at bounding box center [603, 256] width 279 height 39
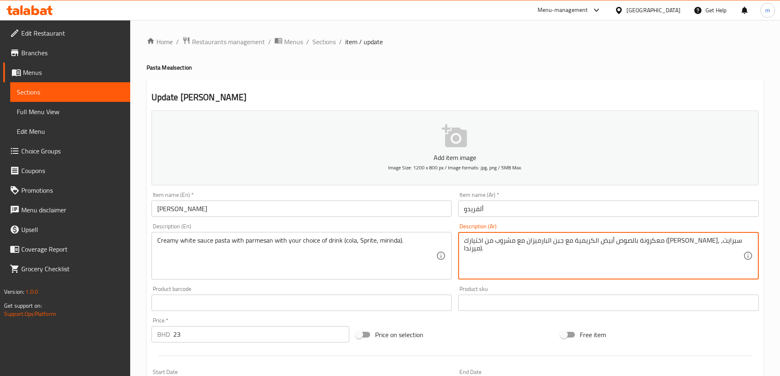
click at [671, 240] on textarea "معكرونة بالصوص أبيض الكريمية مع جبن البارميزان مع مشروب من اختيارك (كولا، سبراي…" at bounding box center [603, 256] width 279 height 39
click at [673, 241] on textarea "معكرونة بالصوص أبيض الكريمية مع جبن البارميزان مع مشروب من اختيارك (كولا، سبراي…" at bounding box center [603, 256] width 279 height 39
click at [672, 240] on textarea "معكرونة بالصوص أبيض الكريمية مع جبن البارميزان مع مشروب من اختيارك (كولا، سبراي…" at bounding box center [603, 256] width 279 height 39
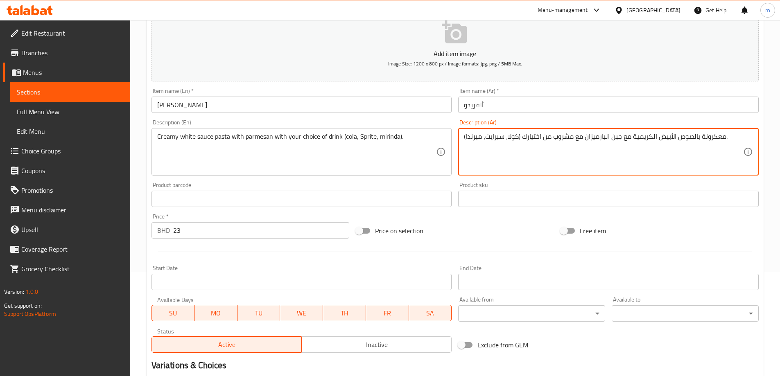
scroll to position [249, 0]
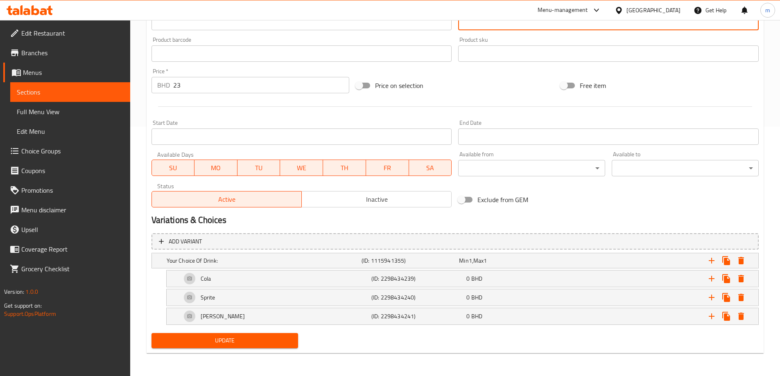
click at [264, 336] on span "Update" at bounding box center [225, 341] width 134 height 10
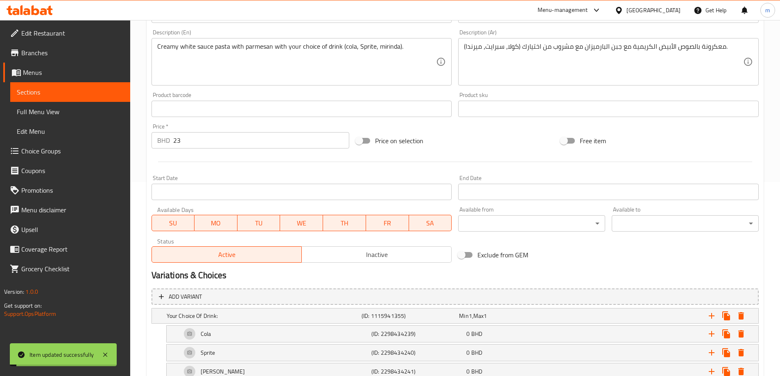
scroll to position [86, 0]
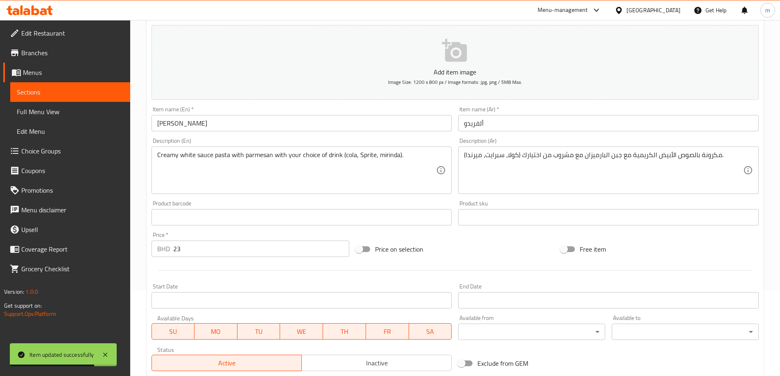
click at [465, 254] on div "Price on selection" at bounding box center [455, 249] width 205 height 22
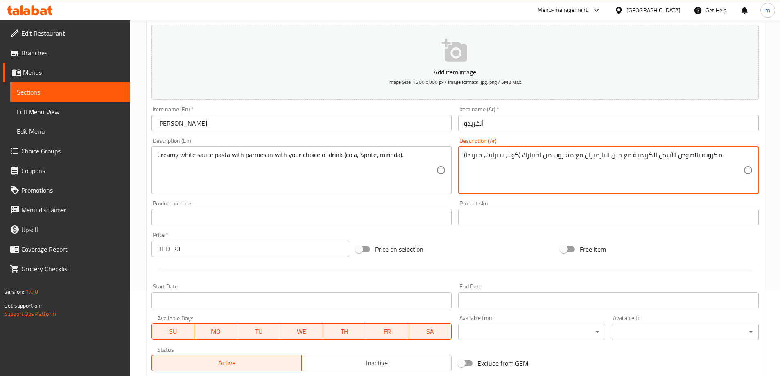
drag, startPoint x: 524, startPoint y: 155, endPoint x: 571, endPoint y: 156, distance: 47.9
click at [555, 154] on textarea "مكرونة بالصوص الأبيض الكريمية مع جبن البارميزان مع مشروب من اختيارك (كولا، سبرا…" at bounding box center [603, 170] width 279 height 39
drag, startPoint x: 524, startPoint y: 155, endPoint x: 575, endPoint y: 158, distance: 51.3
click at [575, 158] on textarea "مكرونة بالصوص الأبيض الكريمية مع جبن البارميزان مع مشروب من اختيارك (كولا، سبرا…" at bounding box center [603, 170] width 279 height 39
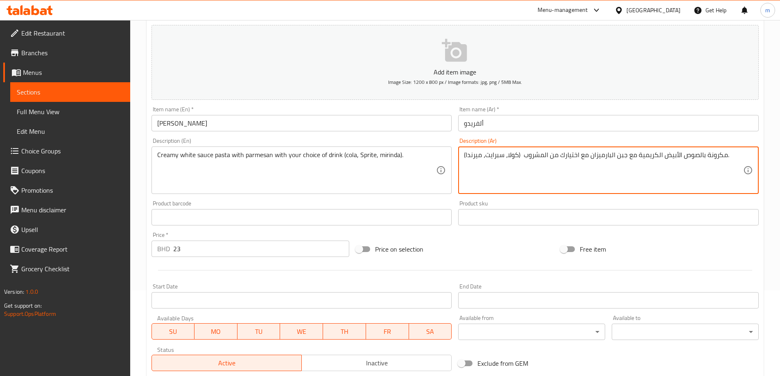
type textarea "مكرونة بالصوص الأبيض الكريمية مع جبن البارميزان مع اختيارك من المشروب (كولا، سب…"
click at [423, 102] on div "Add item image Image Size: 1200 x 800 px / Image formats: jpg, png / 5MB Max." at bounding box center [455, 63] width 614 height 82
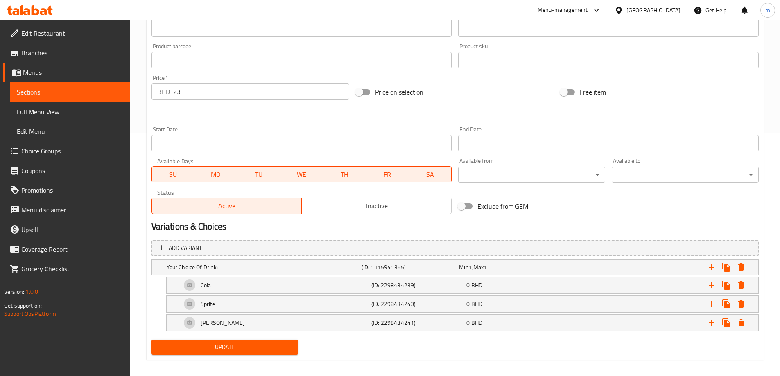
scroll to position [249, 0]
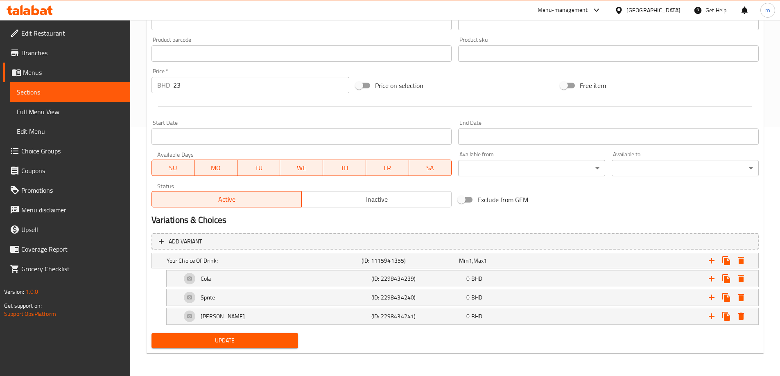
click at [255, 341] on span "Update" at bounding box center [225, 341] width 134 height 10
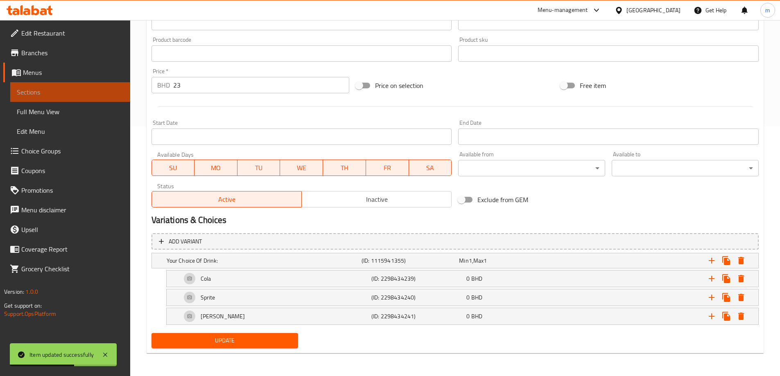
click at [49, 87] on link "Sections" at bounding box center [70, 92] width 120 height 20
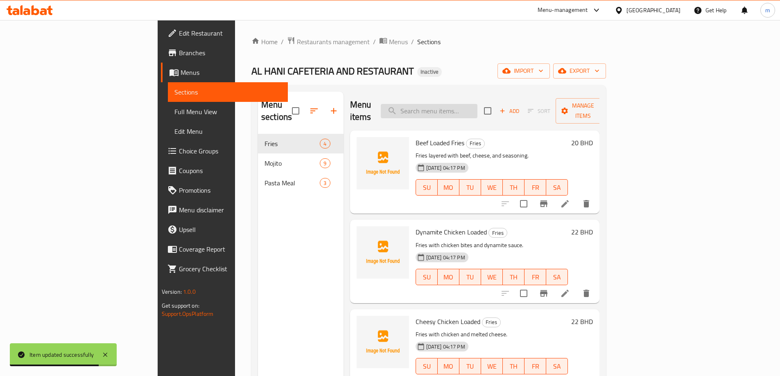
click at [469, 104] on input "search" at bounding box center [429, 111] width 97 height 14
paste input "Red Sauce (Shrimp)"
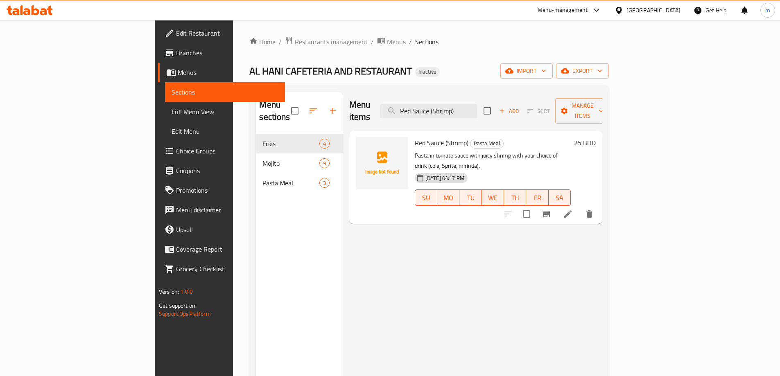
type input "Red Sauce (Shrimp)"
click at [580, 207] on li at bounding box center [568, 214] width 23 height 15
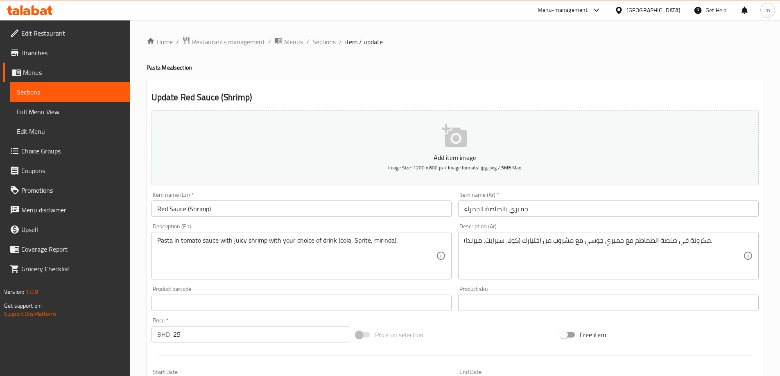
click at [489, 209] on input "جمبري بالصلصة الحمراء" at bounding box center [608, 209] width 301 height 16
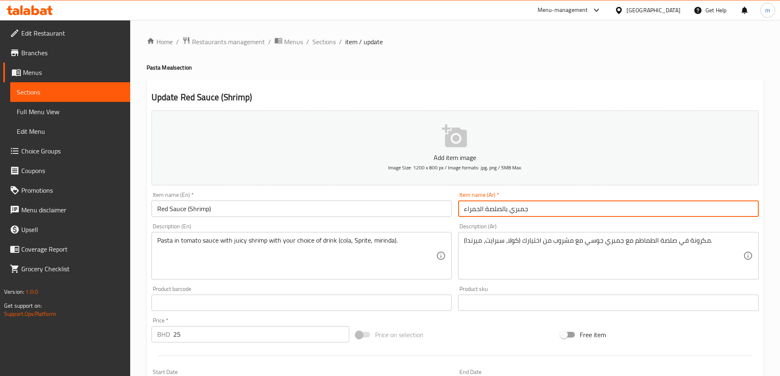
click at [489, 209] on input "جمبري بالصلصة الحمراء" at bounding box center [608, 209] width 301 height 16
drag, startPoint x: 475, startPoint y: 211, endPoint x: 503, endPoint y: 212, distance: 28.7
click at [503, 212] on input "جمبري بالصلصة الحمراء" at bounding box center [608, 209] width 301 height 16
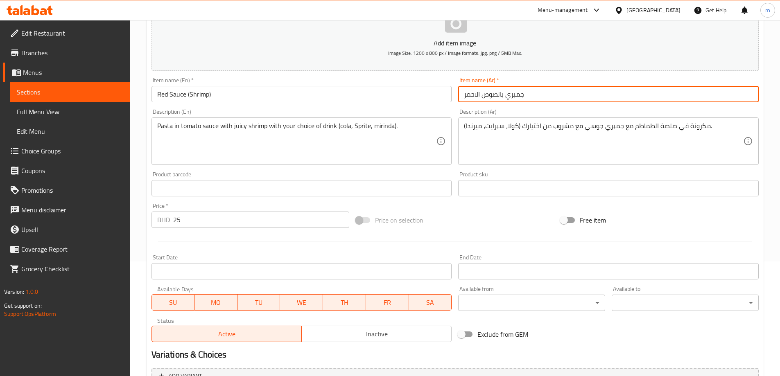
scroll to position [114, 0]
type input "جمبري بالصوص الاحمر"
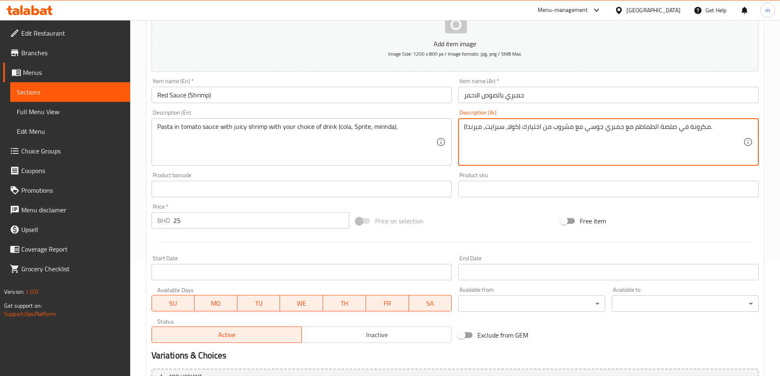
drag, startPoint x: 524, startPoint y: 127, endPoint x: 579, endPoint y: 131, distance: 55.4
click at [526, 124] on textarea "مكرونة في صلصة الطماطم مع جمبري جوسي مع مشروب من اختيارك (كولا، سبرايت، ميرندا)." at bounding box center [603, 142] width 279 height 39
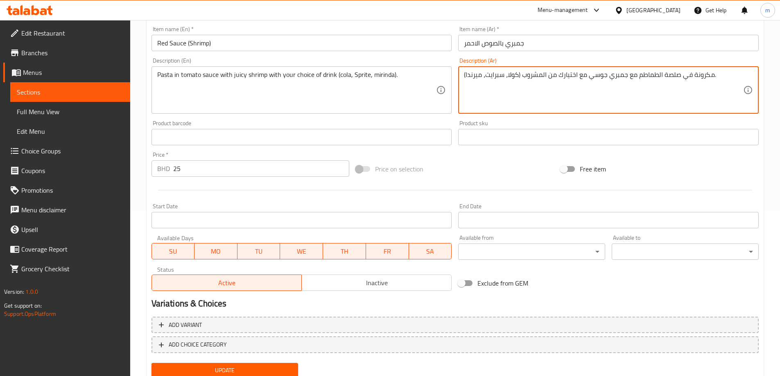
scroll to position [196, 0]
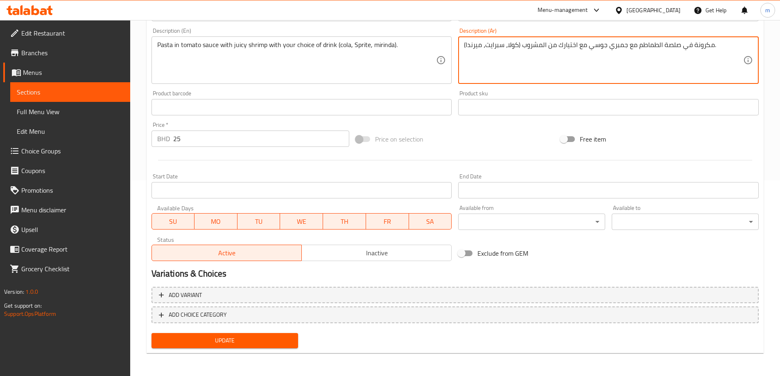
type textarea "مكرونة في صلصة الطماطم مع جمبري جوسي مع اختيارك من المشروب (كولا، سبرايت، ميرند…"
click at [269, 340] on span "Update" at bounding box center [225, 341] width 134 height 10
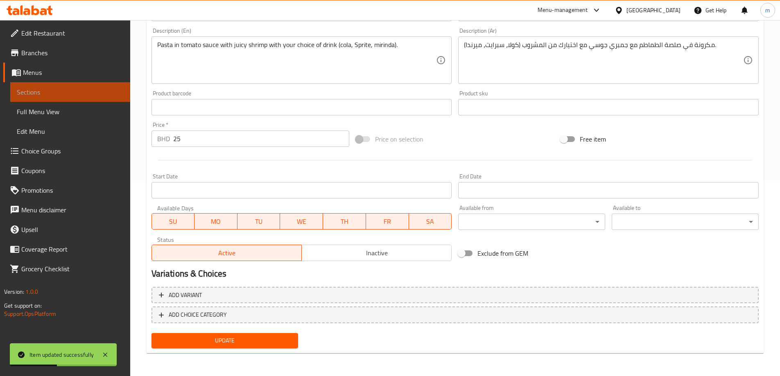
click at [89, 91] on span "Sections" at bounding box center [70, 92] width 107 height 10
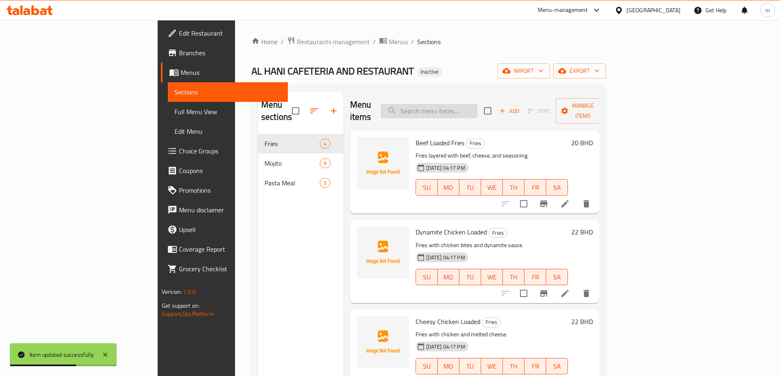
click at [478, 107] on input "search" at bounding box center [429, 111] width 97 height 14
paste input "Arrabiata"
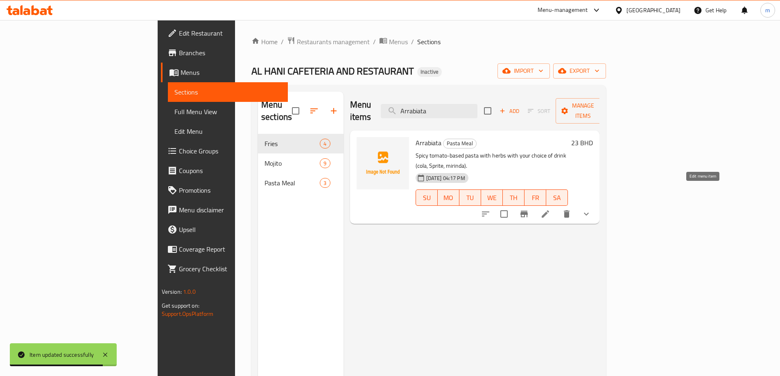
type input "Arrabiata"
click at [551, 209] on icon at bounding box center [546, 214] width 10 height 10
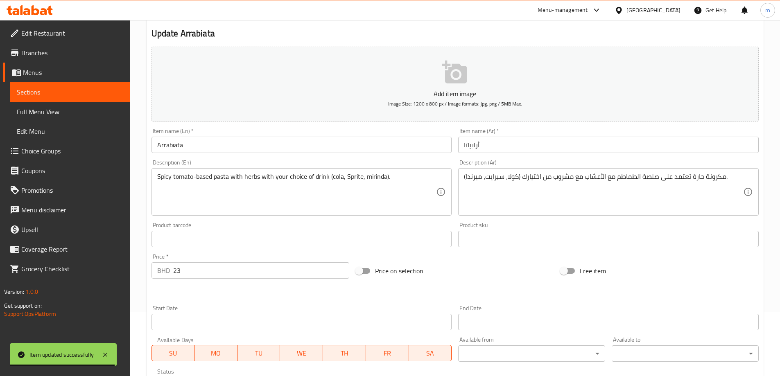
scroll to position [82, 0]
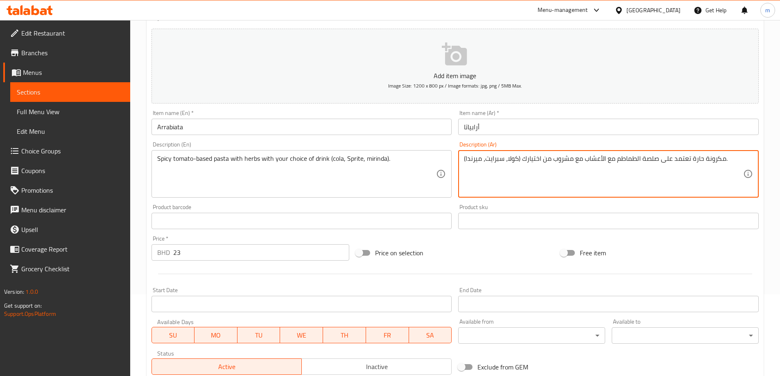
drag, startPoint x: 644, startPoint y: 158, endPoint x: 692, endPoint y: 159, distance: 48.0
click at [617, 160] on textarea "مكرونة اساسها الطماطم مع الأعشاب مع مشروب من اختيارك (كولا، سبرايت، ميرندا)." at bounding box center [603, 174] width 279 height 39
click at [642, 159] on textarea "مكرونة اساسها الطماطم مع الأعشاب مع مشروب من اختيارك (كولا، سبرايت، ميرندا)." at bounding box center [603, 174] width 279 height 39
click at [617, 159] on textarea "مكرونة اساسها الطماطم مع الأعشاب مع مشروب من اختيارك (كولا، سبرايت، ميرندا)." at bounding box center [603, 174] width 279 height 39
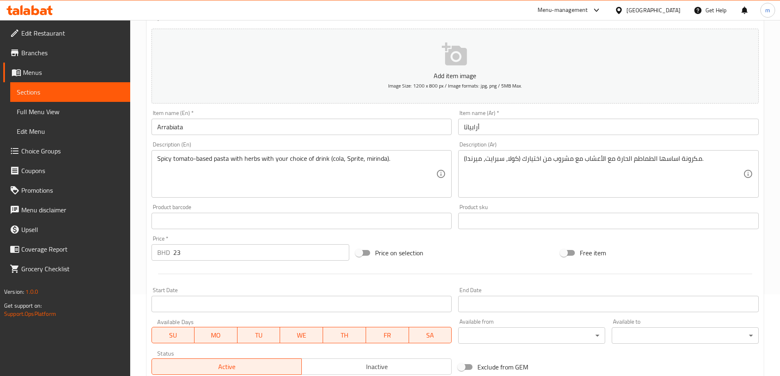
click at [642, 140] on div "Description (Ar) مكرونة اساسها الطماطم الحارة مع الأعشاب مع مشروب من اختيارك (ك…" at bounding box center [608, 169] width 307 height 63
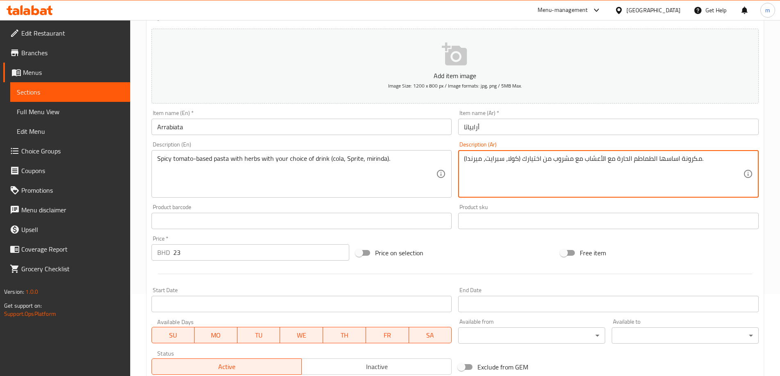
drag, startPoint x: 525, startPoint y: 159, endPoint x: 583, endPoint y: 168, distance: 58.5
click at [523, 160] on textarea "مكرونة اساسها الطماطم الحارة مع الأعشاب مع اختيارك (كولا، سبرايت، ميرندا)." at bounding box center [603, 174] width 279 height 39
type textarea "مكرونة اساسها الطماطم الحارة مع الأعشاب مع اختيارك من المشروب (كولا، سبرايت، مي…"
click at [632, 143] on div "Description (Ar) مكرونة اساسها الطماطم الحارة مع الأعشاب مع اختيارك من المشروب …" at bounding box center [608, 170] width 301 height 56
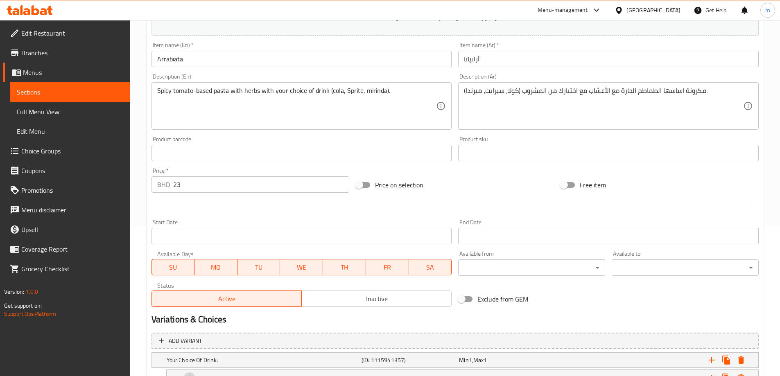
scroll to position [249, 0]
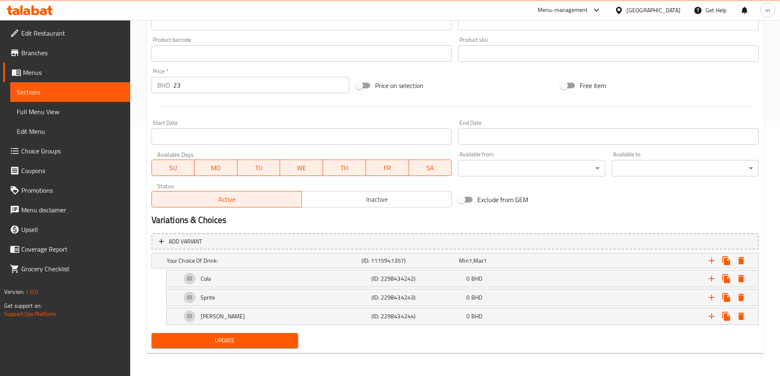
click at [257, 339] on span "Update" at bounding box center [225, 341] width 134 height 10
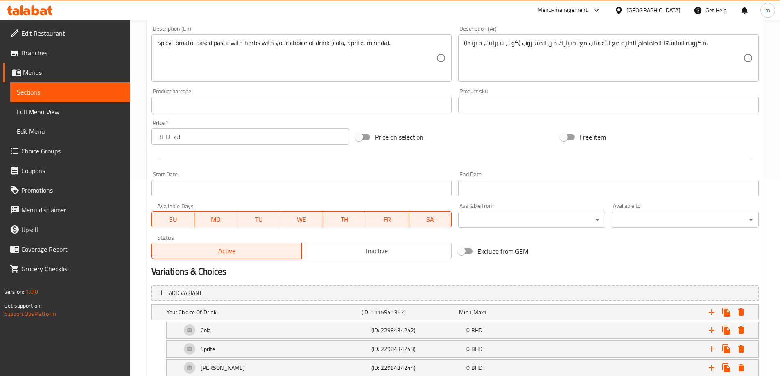
scroll to position [86, 0]
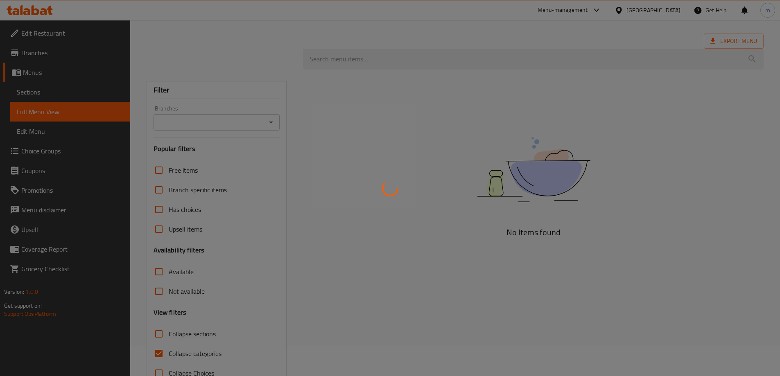
scroll to position [54, 0]
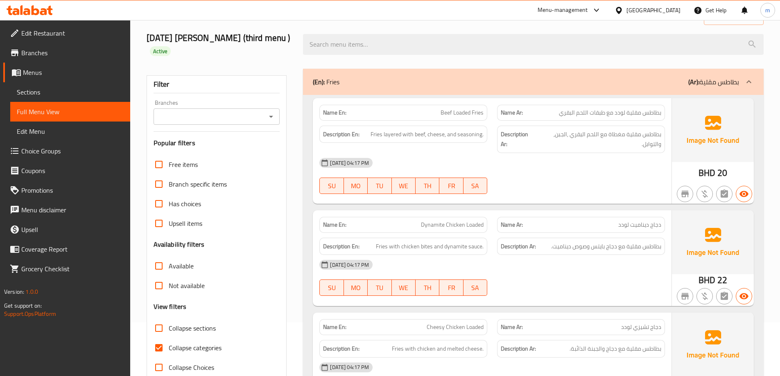
click at [186, 349] on span "Collapse categories" at bounding box center [195, 348] width 53 height 10
click at [169, 349] on input "Collapse categories" at bounding box center [159, 348] width 20 height 20
checkbox input "false"
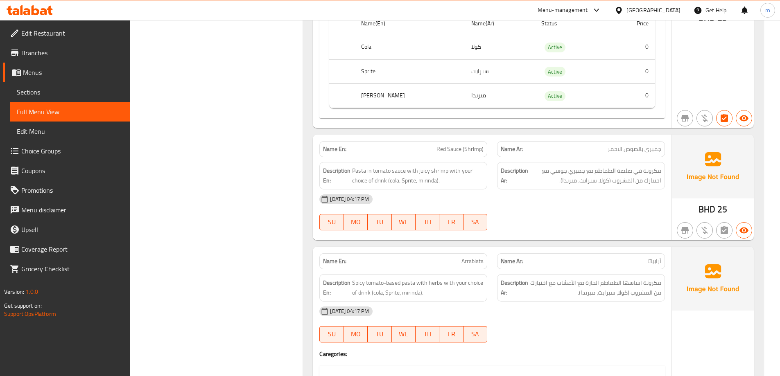
scroll to position [1646, 0]
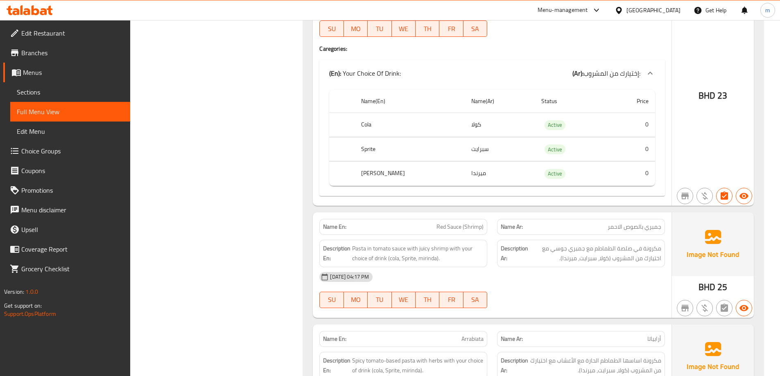
click at [46, 85] on link "Sections" at bounding box center [70, 92] width 120 height 20
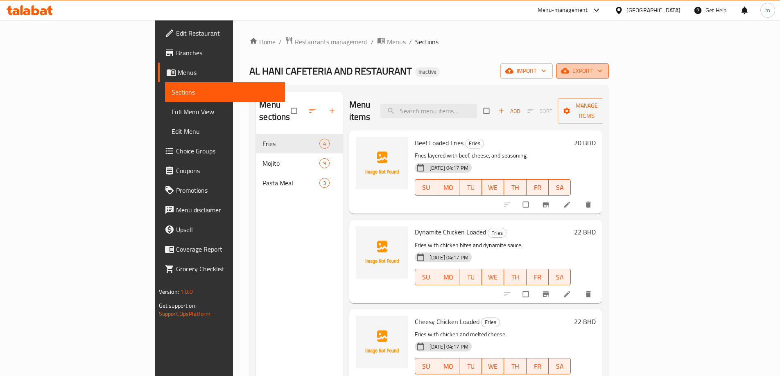
click at [603, 73] on span "export" at bounding box center [583, 71] width 40 height 10
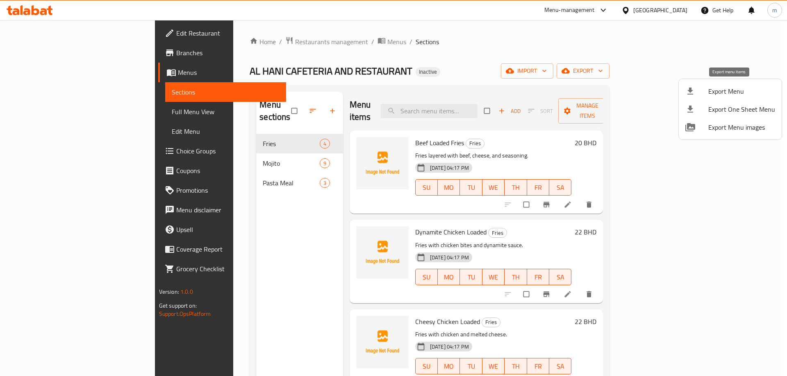
click at [732, 92] on span "Export Menu" at bounding box center [741, 91] width 67 height 10
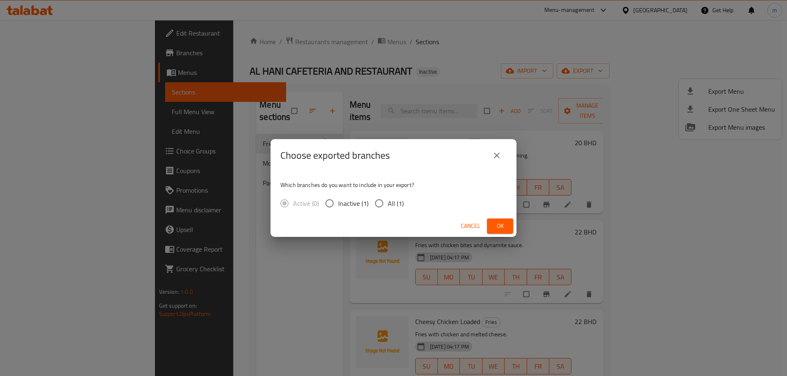
drag, startPoint x: 375, startPoint y: 201, endPoint x: 398, endPoint y: 207, distance: 23.6
click at [376, 201] on input "All (1)" at bounding box center [378, 203] width 17 height 17
radio input "true"
click at [499, 223] on span "Ok" at bounding box center [499, 226] width 13 height 10
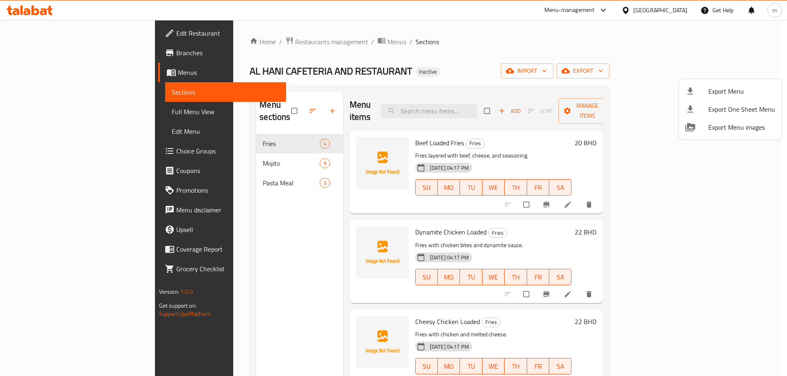
click at [70, 111] on div at bounding box center [393, 188] width 787 height 376
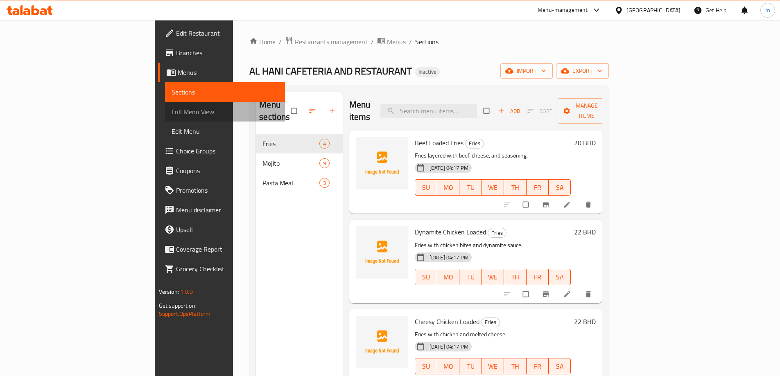
click at [172, 111] on span "Full Menu View" at bounding box center [225, 112] width 107 height 10
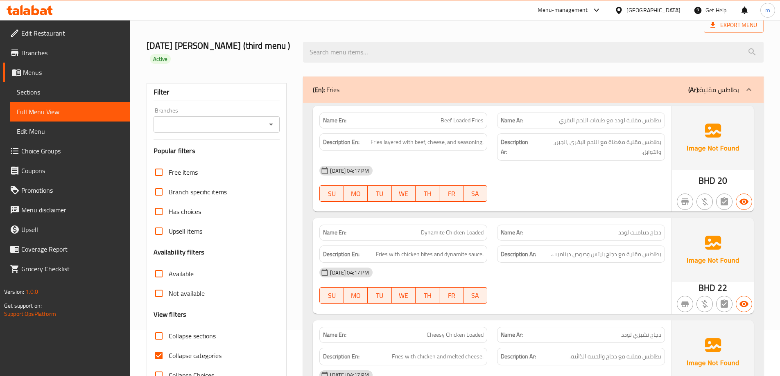
scroll to position [164, 0]
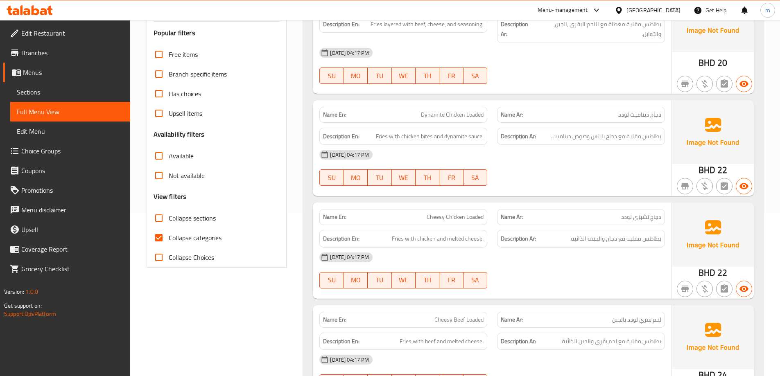
click at [186, 236] on span "Collapse categories" at bounding box center [195, 238] width 53 height 10
click at [169, 236] on input "Collapse categories" at bounding box center [159, 238] width 20 height 20
checkbox input "false"
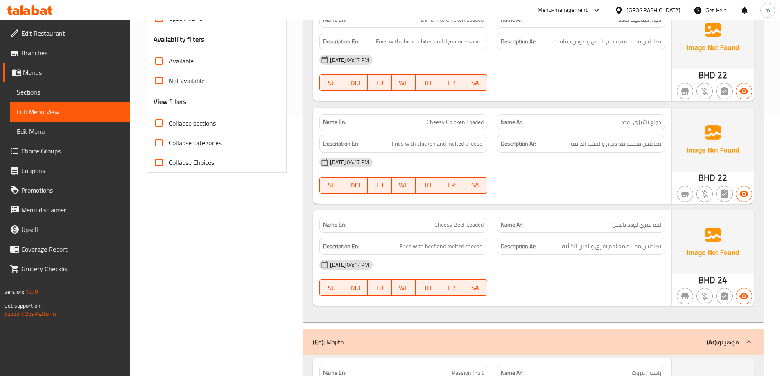
scroll to position [0, 0]
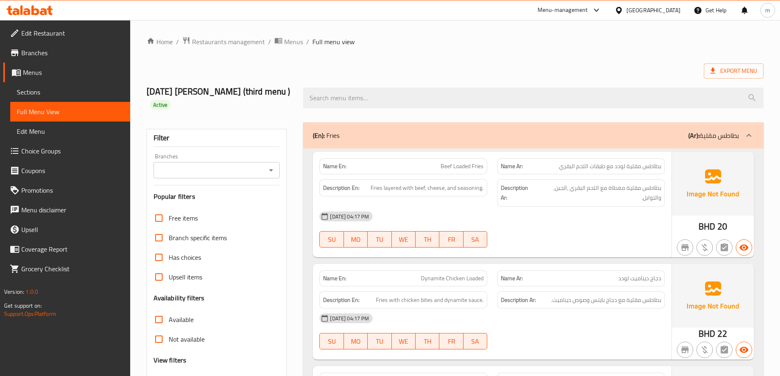
click at [471, 166] on span "Beef Loaded Fries" at bounding box center [462, 166] width 43 height 9
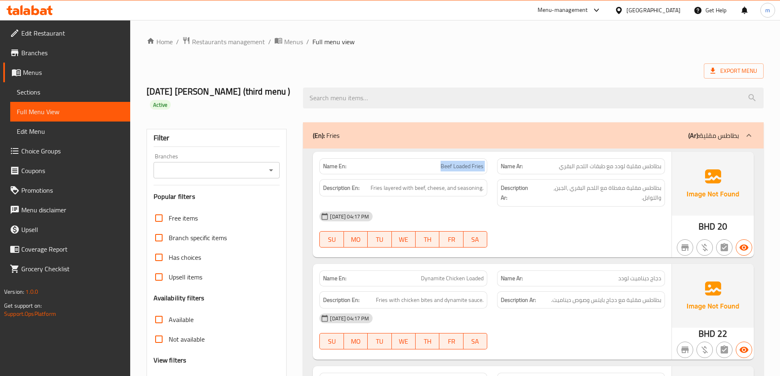
click at [471, 166] on span "Beef Loaded Fries" at bounding box center [462, 166] width 43 height 9
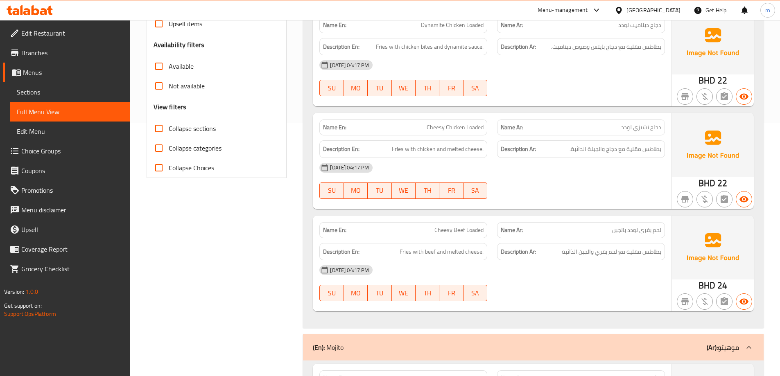
scroll to position [254, 0]
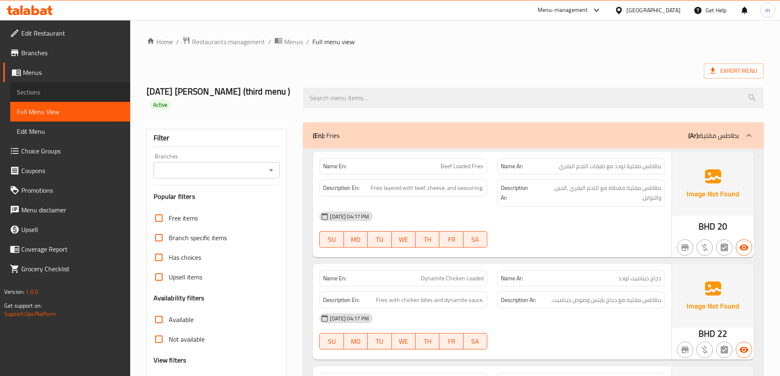
click at [38, 95] on span "Sections" at bounding box center [70, 92] width 107 height 10
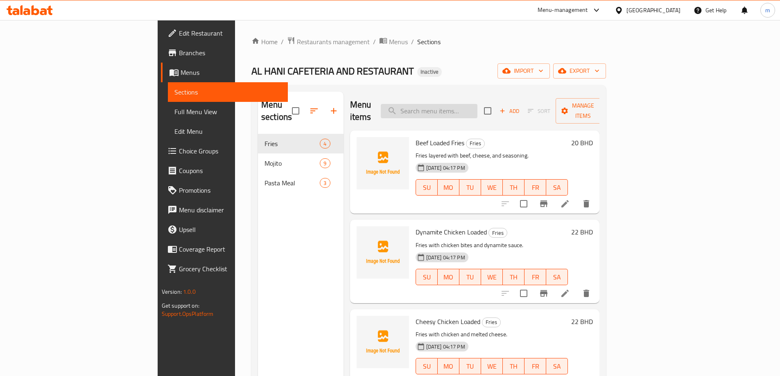
click at [478, 107] on input "search" at bounding box center [429, 111] width 97 height 14
paste input "Beef Loaded Fries"
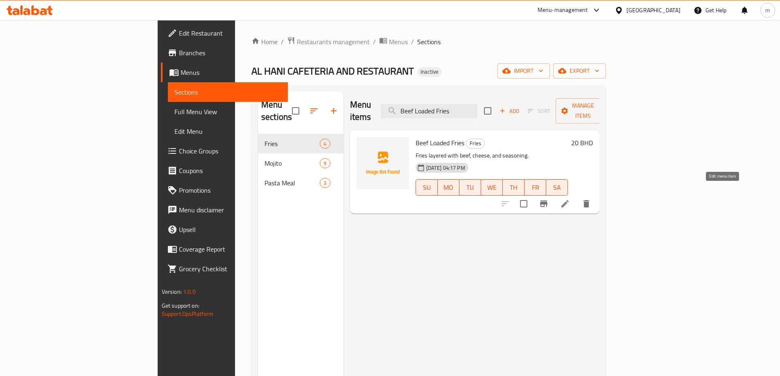
type input "Beef Loaded Fries"
click at [570, 199] on icon at bounding box center [565, 204] width 10 height 10
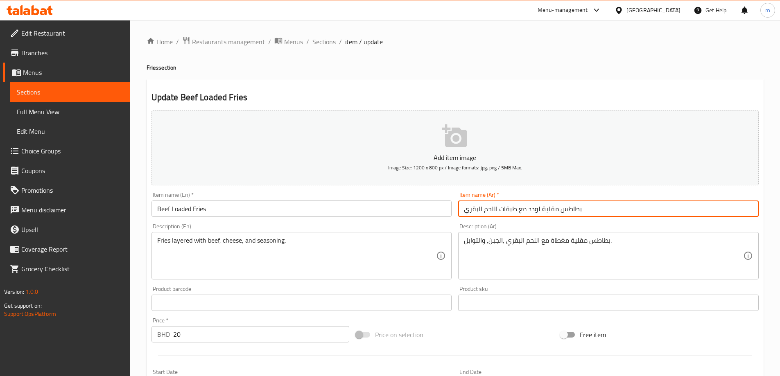
click at [604, 208] on input "بطاطس مقلية لودد مع طبقات اللحم البقري" at bounding box center [608, 209] width 301 height 16
type input "ب"
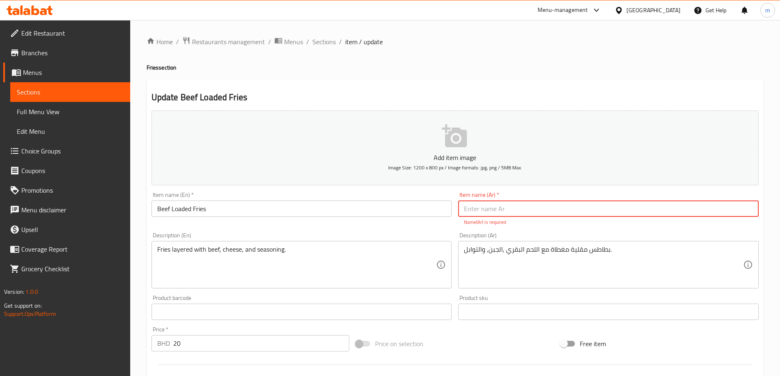
drag, startPoint x: 528, startPoint y: 207, endPoint x: 517, endPoint y: 210, distance: 11.0
click at [528, 207] on input "text" at bounding box center [608, 209] width 301 height 16
paste input "بطاطس مقلية لودد باللحم البقري"
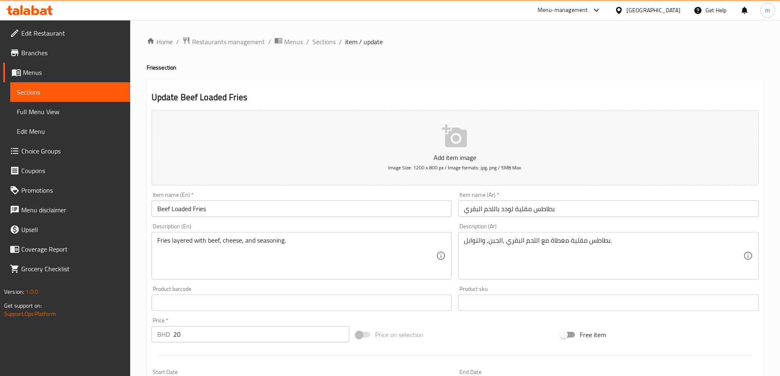
click at [555, 199] on div "Item name (Ar)   * بطاطس مقلية لودد باللحم البقري Item name (Ar) *" at bounding box center [608, 204] width 301 height 25
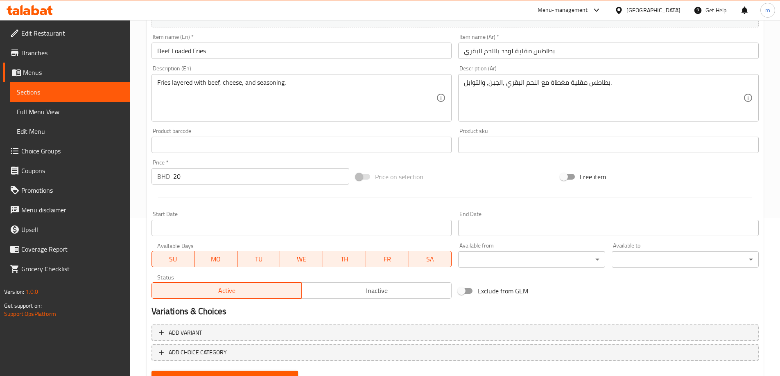
scroll to position [114, 0]
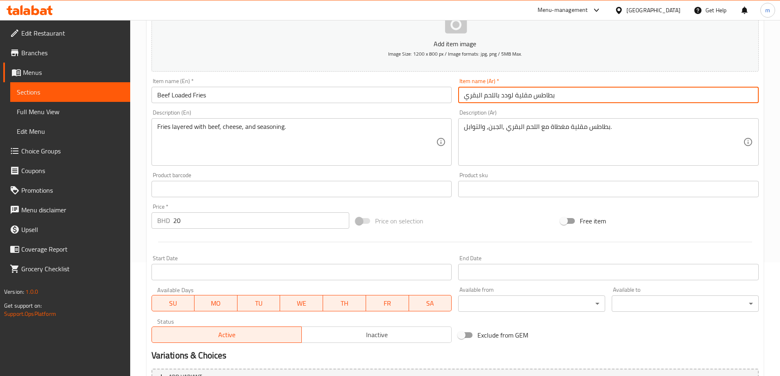
drag, startPoint x: 503, startPoint y: 94, endPoint x: 576, endPoint y: 102, distance: 74.2
click at [576, 102] on input "بطاطس مقلية لودد باللحم البقري" at bounding box center [608, 95] width 301 height 16
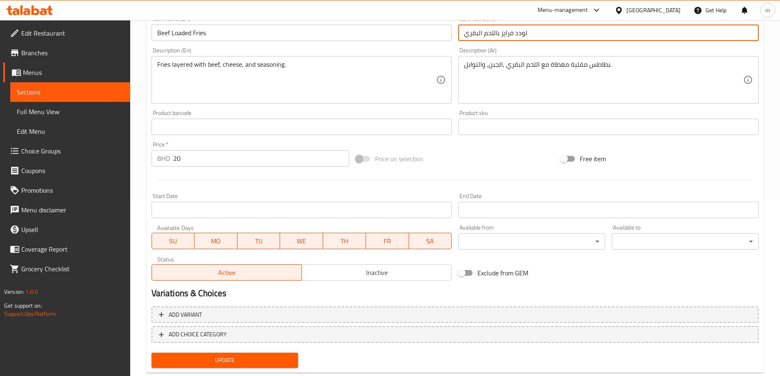
scroll to position [196, 0]
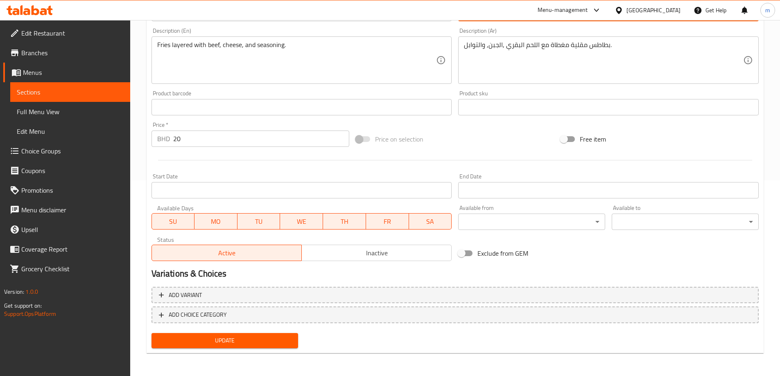
type input "لودد فرايز باللحم البقري"
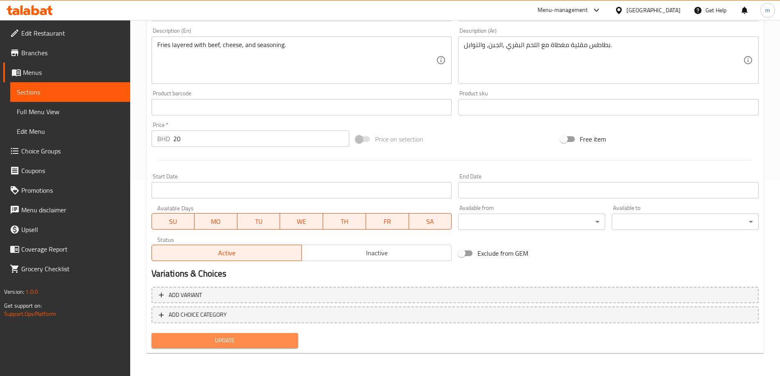
click at [244, 339] on span "Update" at bounding box center [225, 341] width 134 height 10
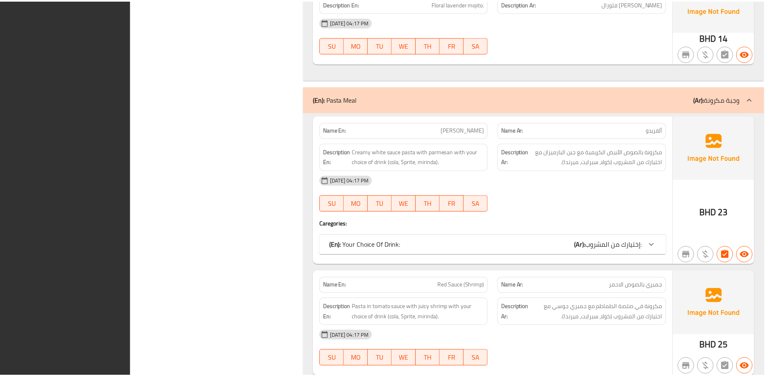
scroll to position [1659, 0]
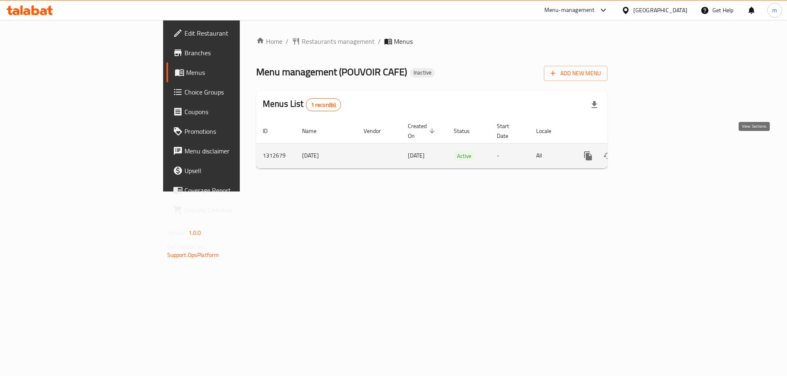
click at [651, 152] on icon "enhanced table" at bounding box center [646, 155] width 7 height 7
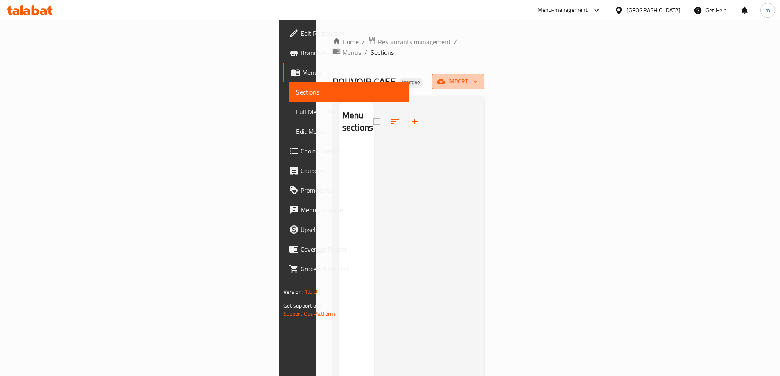
click at [478, 77] on span "import" at bounding box center [458, 82] width 39 height 10
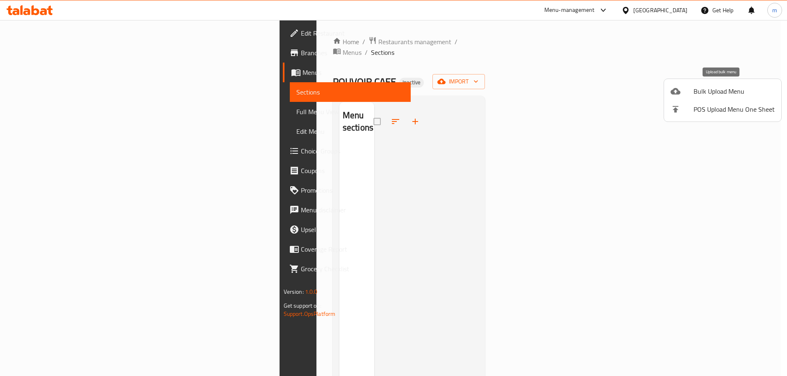
click at [721, 94] on span "Bulk Upload Menu" at bounding box center [733, 91] width 81 height 10
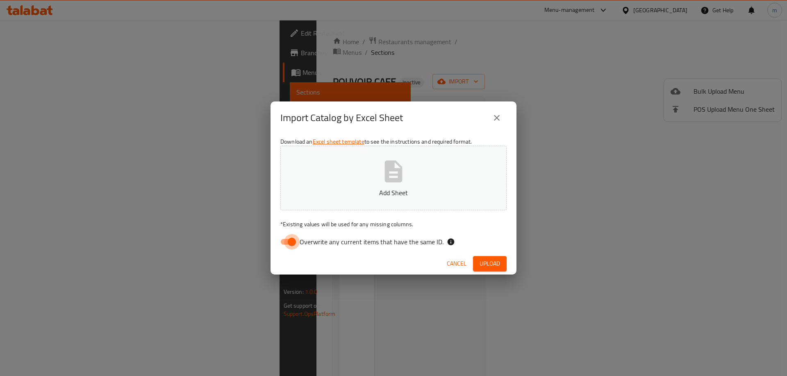
click at [286, 241] on input "Overwrite any current items that have the same ID." at bounding box center [291, 242] width 47 height 16
checkbox input "false"
click at [492, 258] on button "Upload" at bounding box center [490, 263] width 34 height 15
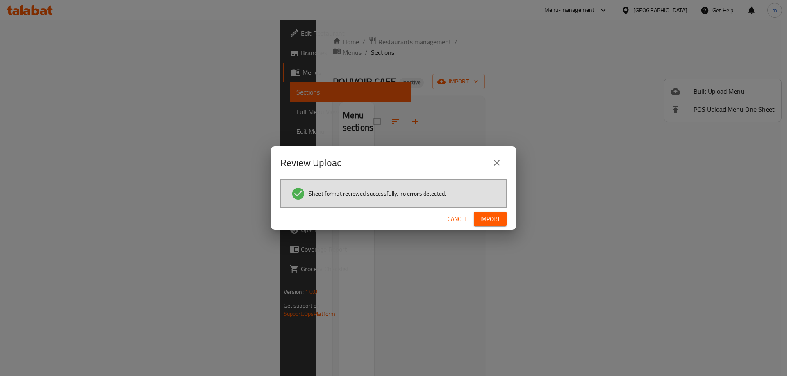
click at [496, 219] on span "Import" at bounding box center [490, 219] width 20 height 10
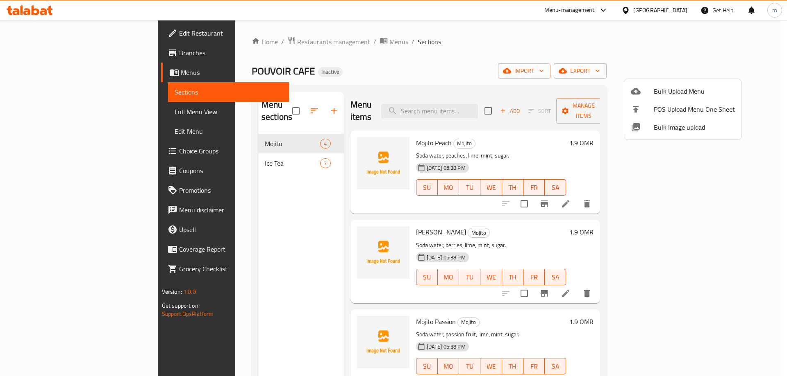
click at [57, 113] on div at bounding box center [393, 188] width 787 height 376
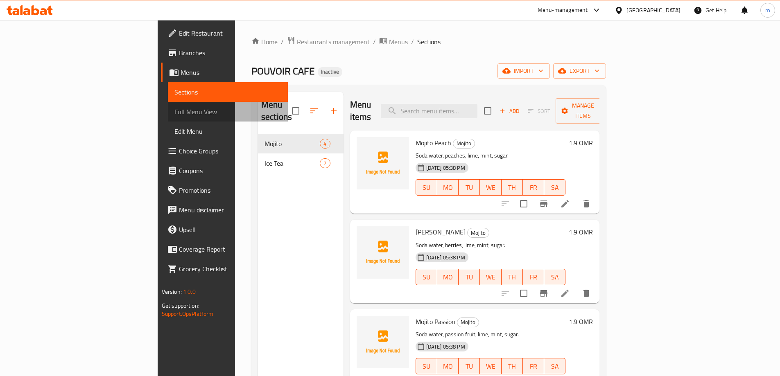
click at [175, 116] on span "Full Menu View" at bounding box center [228, 112] width 107 height 10
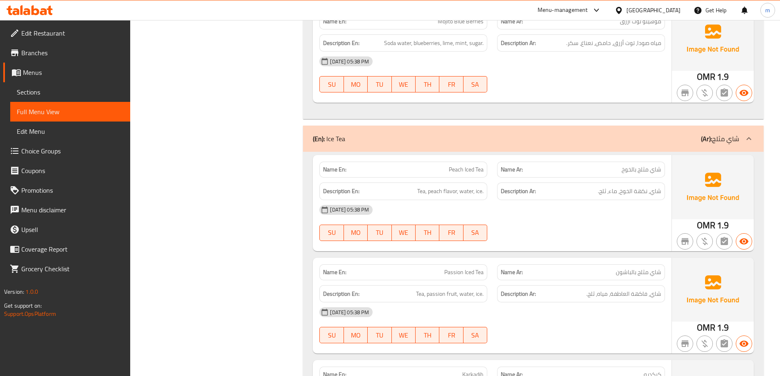
scroll to position [451, 0]
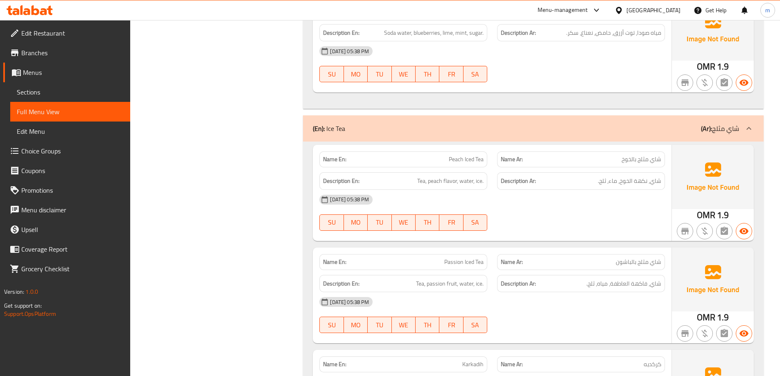
click at [336, 129] on p "(En): Ice Tea" at bounding box center [329, 129] width 32 height 10
click at [469, 160] on span "Peach Iced Tea" at bounding box center [466, 159] width 35 height 9
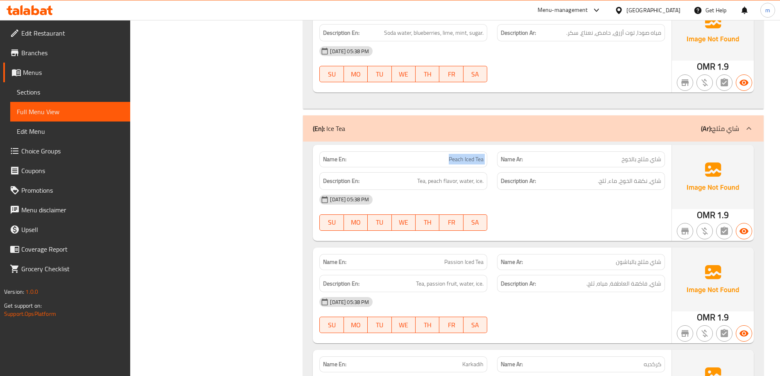
copy span "Peach Iced Tea"
click at [611, 210] on div "17-09-2025 05:38 PM SU MO TU WE TH FR SA" at bounding box center [493, 213] width 356 height 46
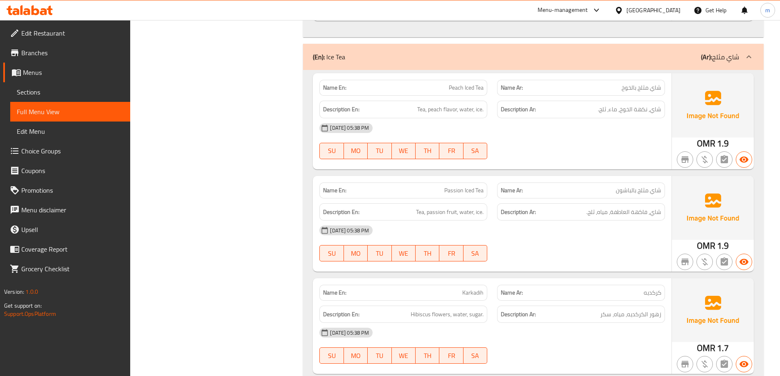
scroll to position [533, 0]
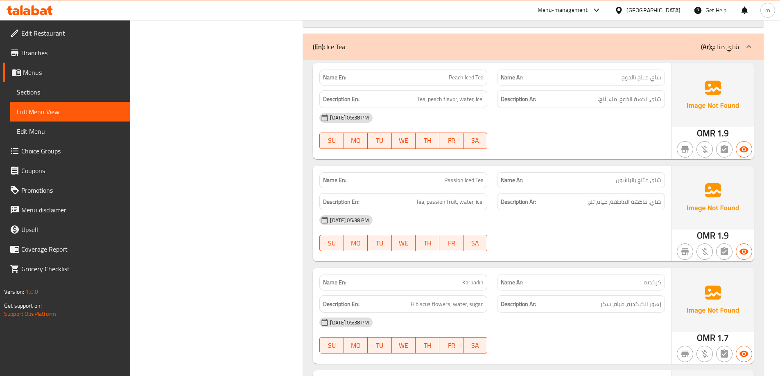
click at [465, 180] on span "Passion Iced Tea" at bounding box center [463, 180] width 39 height 9
copy span "Passion Iced Tea"
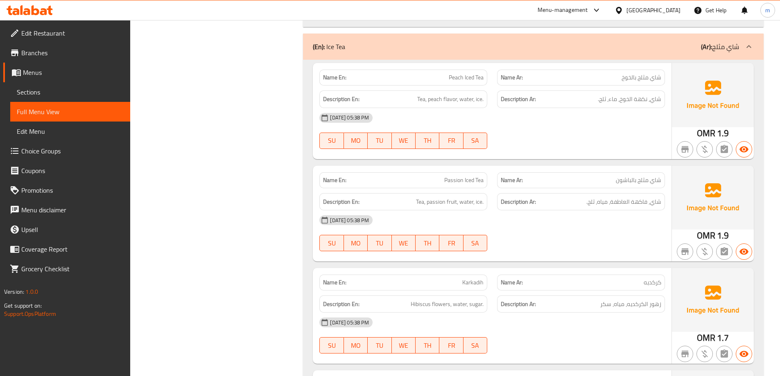
click at [556, 246] on div "17-09-2025 05:38 PM SU MO TU WE TH FR SA" at bounding box center [493, 234] width 356 height 46
click at [467, 182] on span "Passion Iced Tea" at bounding box center [463, 180] width 39 height 9
copy span "Passion Iced Tea"
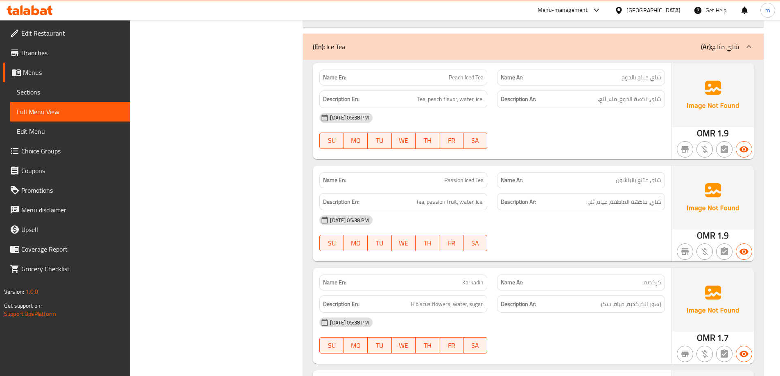
click at [540, 214] on div "[DATE] 05:38 PM" at bounding box center [493, 221] width 356 height 20
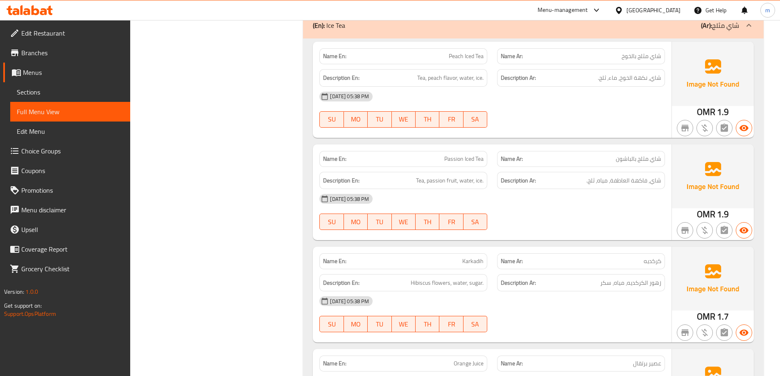
scroll to position [614, 0]
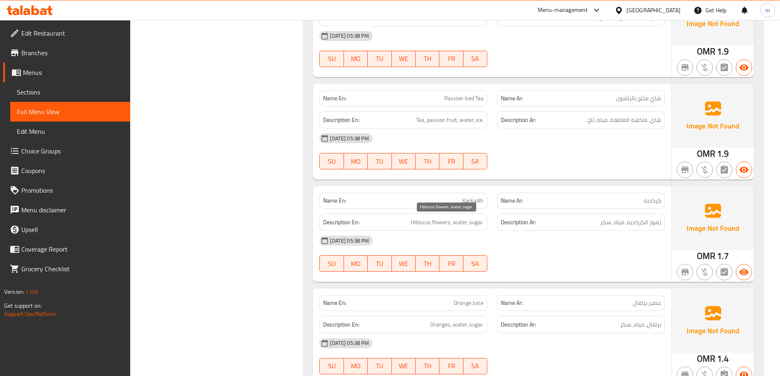
click at [439, 224] on span "Hibiscus flowers, water, sugar." at bounding box center [447, 223] width 73 height 10
copy span "flowers"
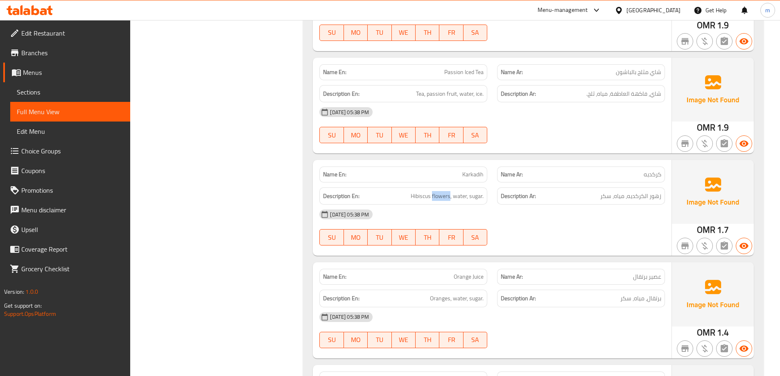
scroll to position [655, 0]
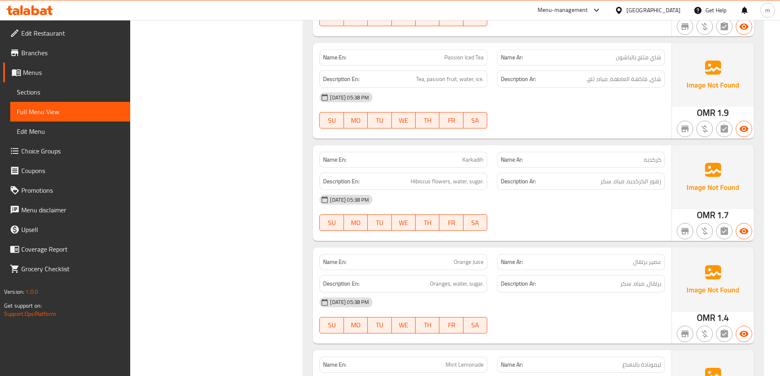
click at [495, 204] on div "[DATE] 05:38 PM" at bounding box center [493, 200] width 356 height 20
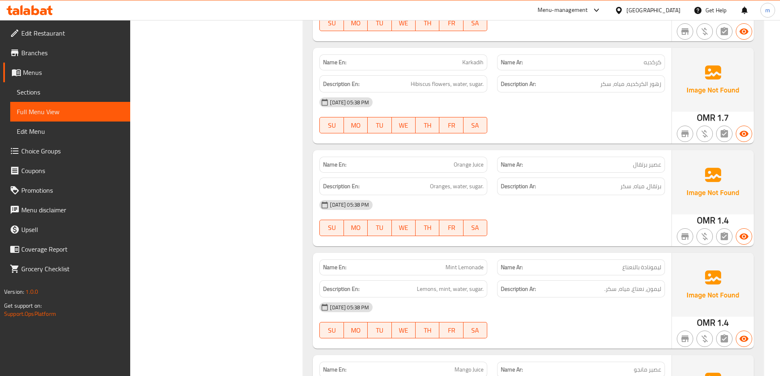
scroll to position [778, 0]
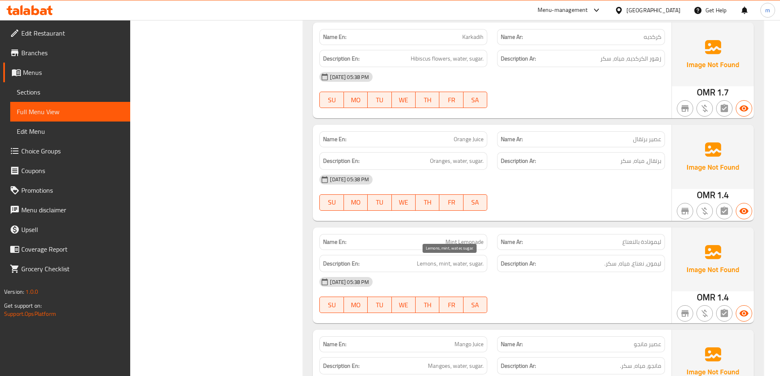
click at [429, 265] on span "Lemons, mint, water, sugar." at bounding box center [450, 264] width 67 height 10
copy span "Lemons"
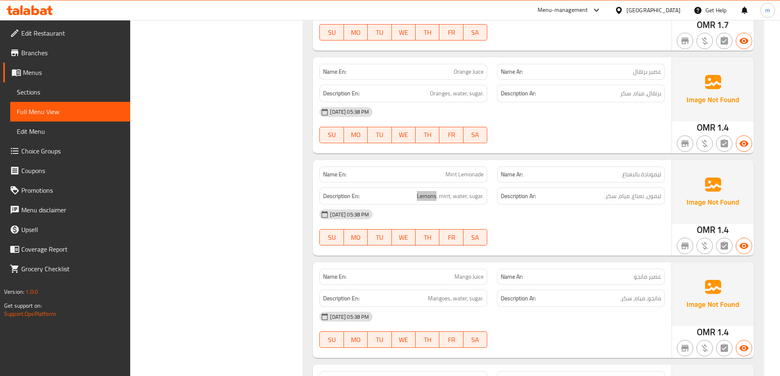
scroll to position [860, 0]
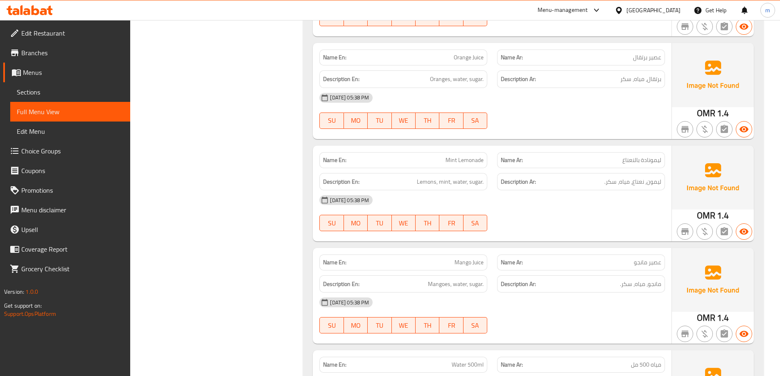
click at [517, 201] on div "[DATE] 05:38 PM" at bounding box center [493, 200] width 356 height 20
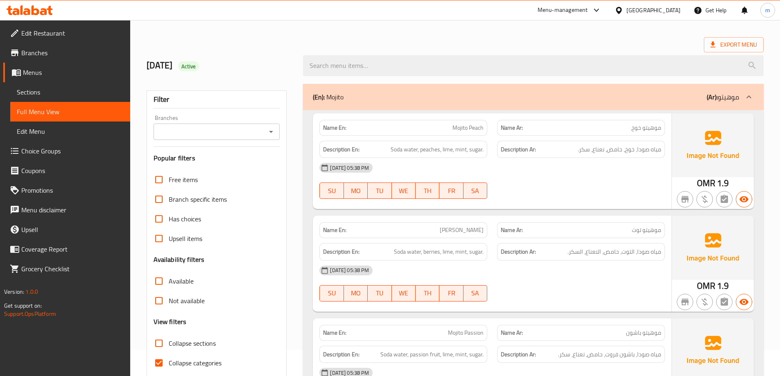
scroll to position [0, 0]
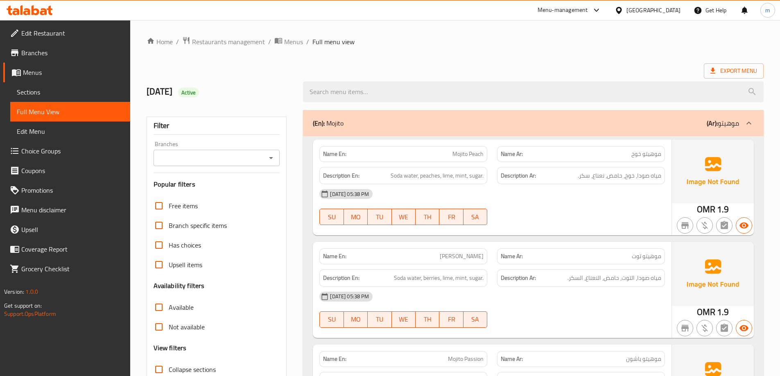
click at [52, 91] on span "Sections" at bounding box center [70, 92] width 107 height 10
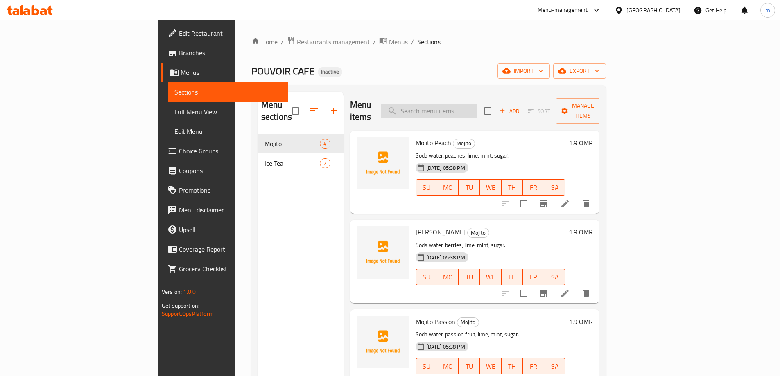
click at [478, 105] on input "search" at bounding box center [429, 111] width 97 height 14
paste input "Peach Iced Tea"
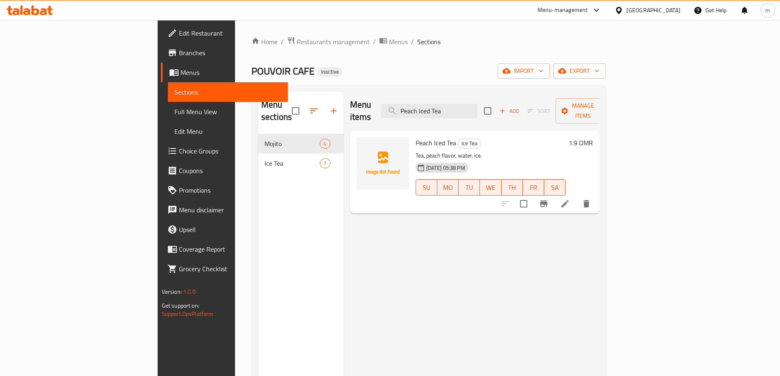
type input "Peach Iced Tea"
click at [570, 199] on icon at bounding box center [565, 204] width 10 height 10
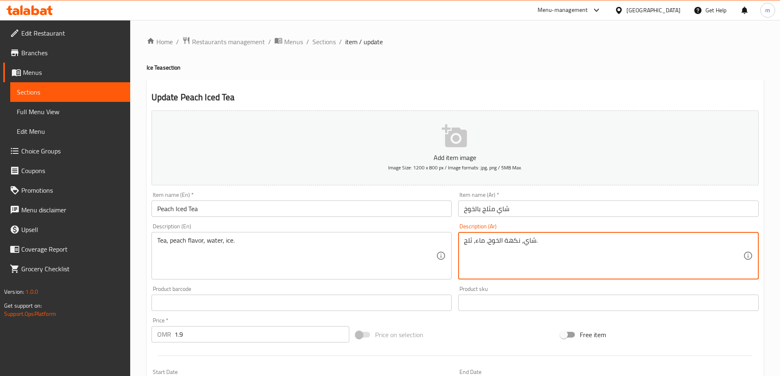
click at [475, 244] on textarea "شاي، نكهة الخوخ، ماء، ثلج." at bounding box center [603, 256] width 279 height 39
type textarea "شاي، نكهة الخوخ، مياه، ثلج."
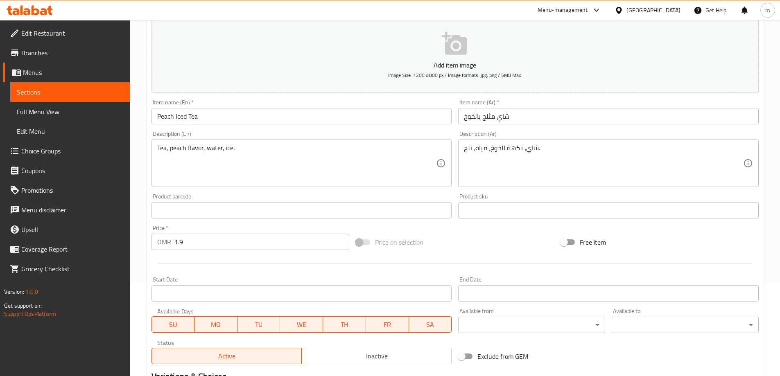
scroll to position [202, 0]
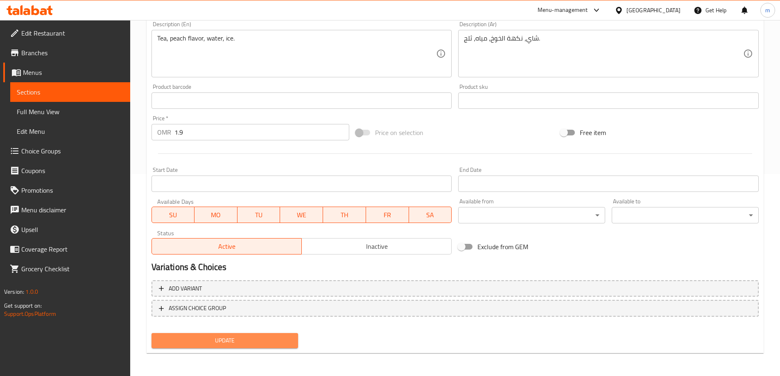
click at [236, 340] on span "Update" at bounding box center [225, 341] width 134 height 10
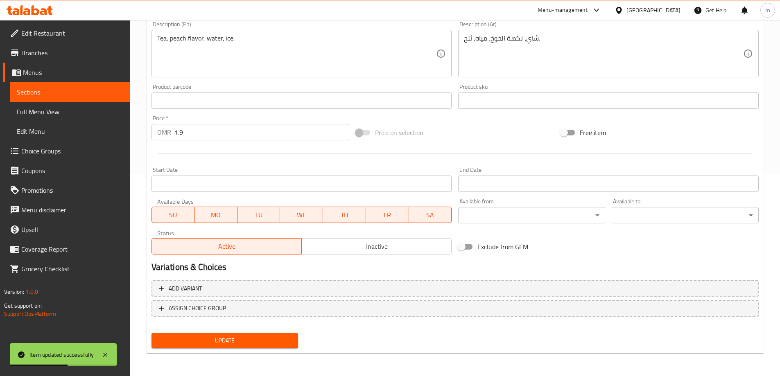
click at [60, 91] on span "Sections" at bounding box center [70, 92] width 107 height 10
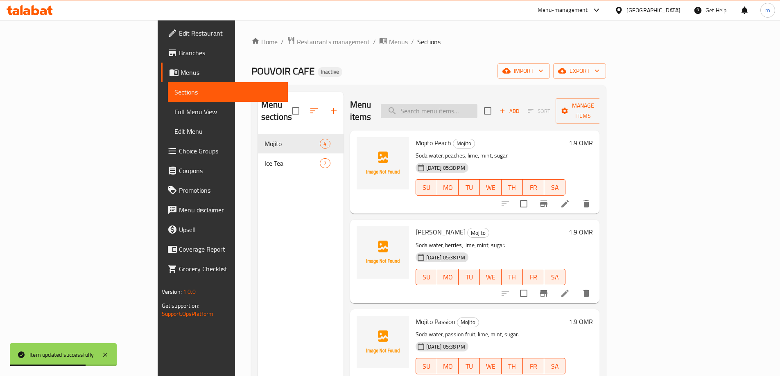
click at [463, 104] on input "search" at bounding box center [429, 111] width 97 height 14
paste input "Passion Iced Tea"
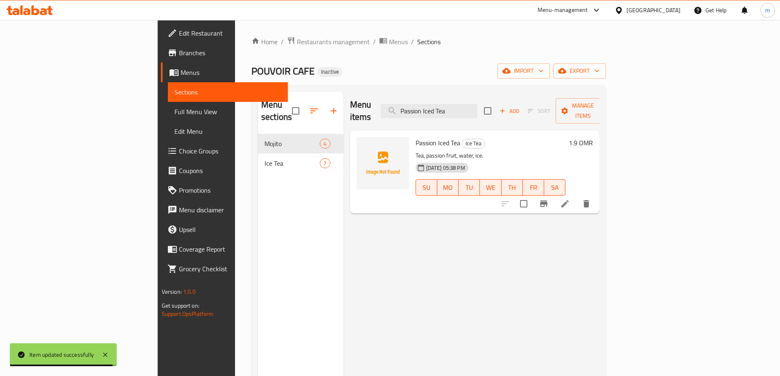
type input "Passion Iced Tea"
click at [569, 200] on icon at bounding box center [565, 203] width 7 height 7
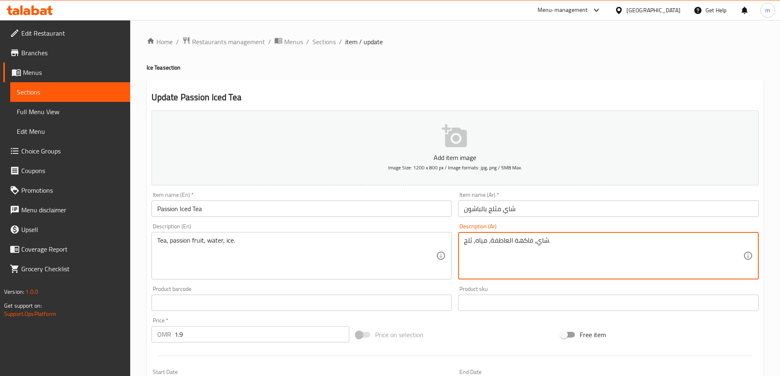
click at [500, 242] on textarea "شاي، فاكهة العاطفة، مياه، ثلج." at bounding box center [603, 256] width 279 height 39
type textarea "شاي، الباشون ، مياه، ثلج."
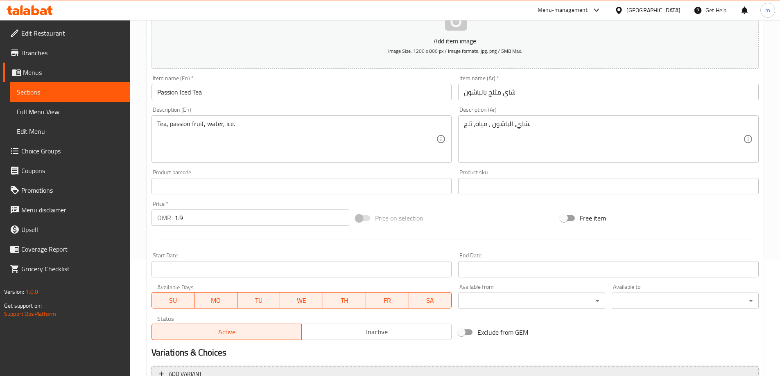
scroll to position [202, 0]
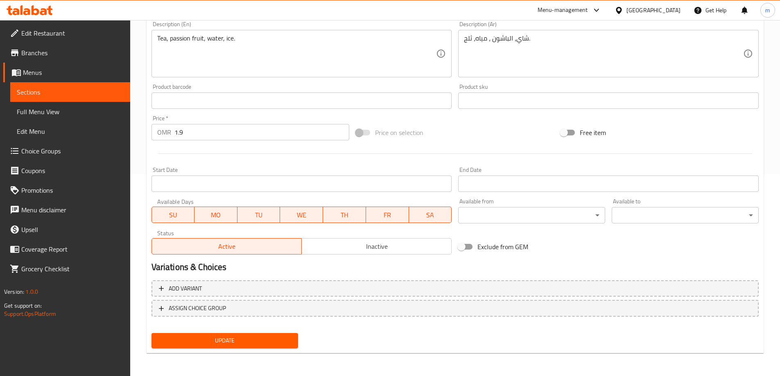
click at [228, 338] on span "Update" at bounding box center [225, 341] width 134 height 10
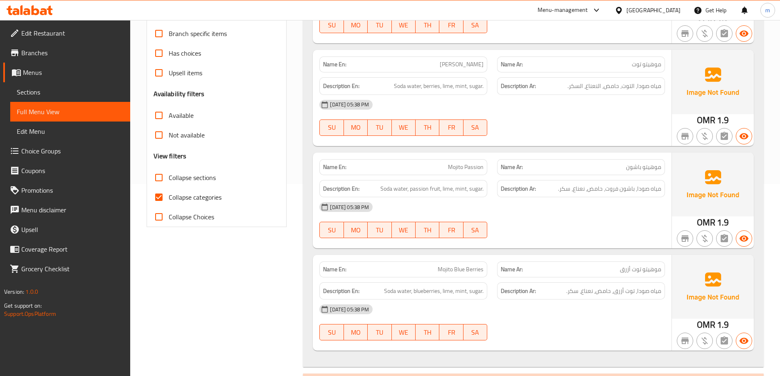
scroll to position [205, 0]
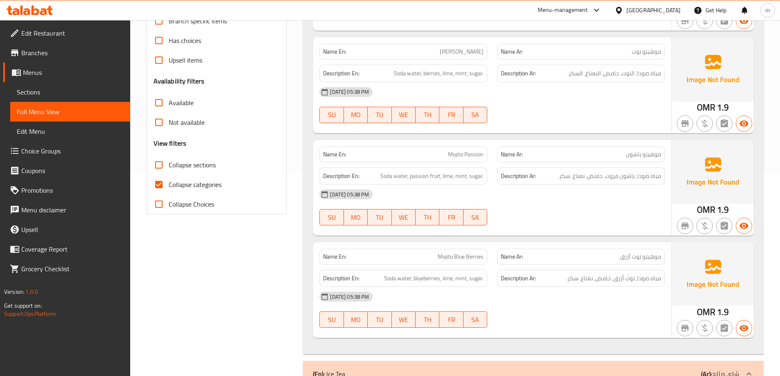
click at [218, 181] on span "Collapse categories" at bounding box center [195, 185] width 53 height 10
click at [169, 181] on input "Collapse categories" at bounding box center [159, 185] width 20 height 20
checkbox input "false"
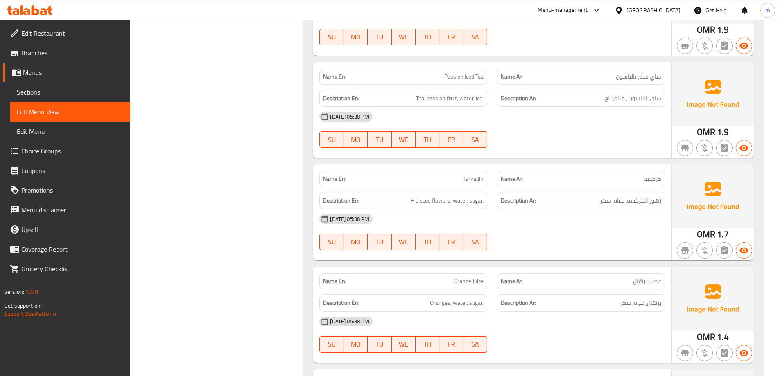
scroll to position [636, 0]
click at [479, 177] on span "Karkadih" at bounding box center [472, 179] width 21 height 9
copy span "Karkadih"
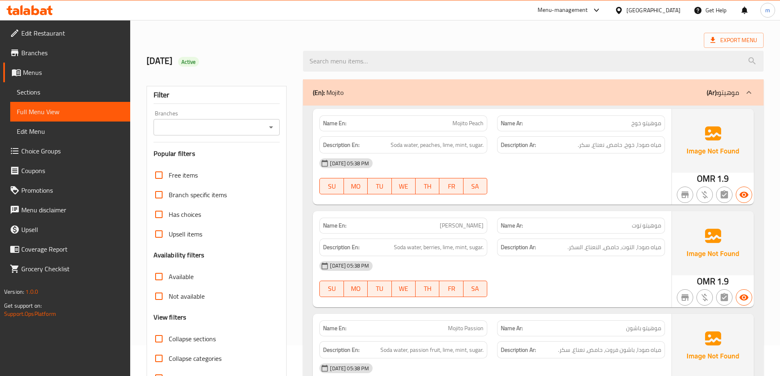
scroll to position [0, 0]
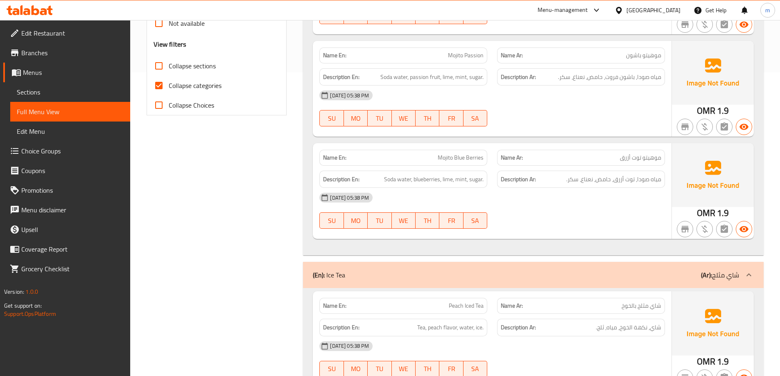
scroll to position [226, 0]
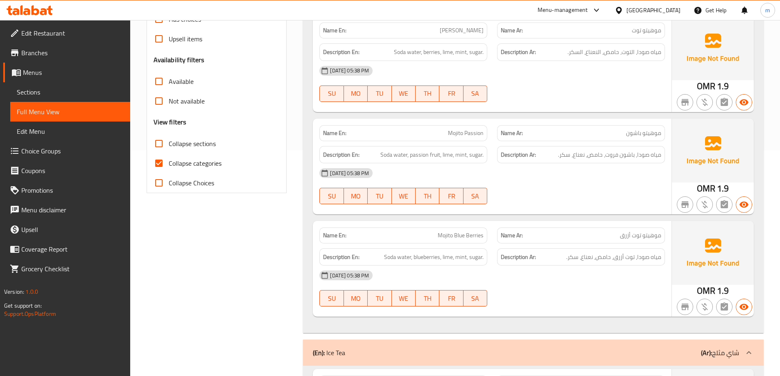
click at [197, 165] on span "Collapse categories" at bounding box center [195, 164] width 53 height 10
click at [169, 165] on input "Collapse categories" at bounding box center [159, 164] width 20 height 20
checkbox input "false"
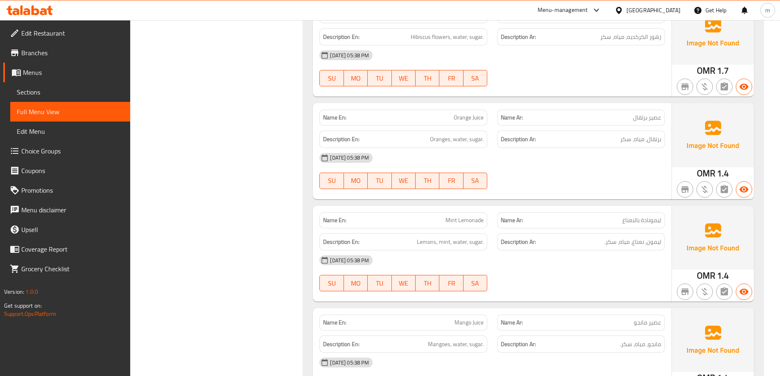
scroll to position [800, 0]
click at [59, 97] on link "Sections" at bounding box center [70, 92] width 120 height 20
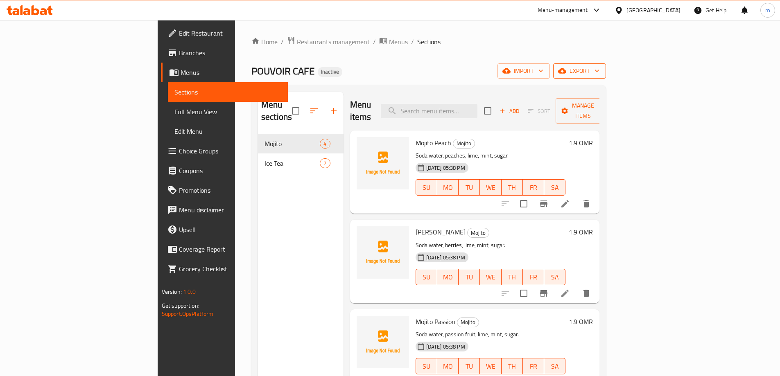
click at [600, 70] on span "export" at bounding box center [580, 71] width 40 height 10
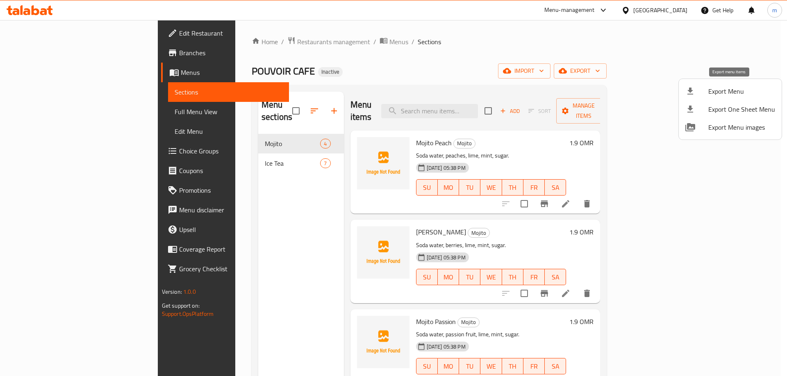
click at [726, 95] on span "Export Menu" at bounding box center [741, 91] width 67 height 10
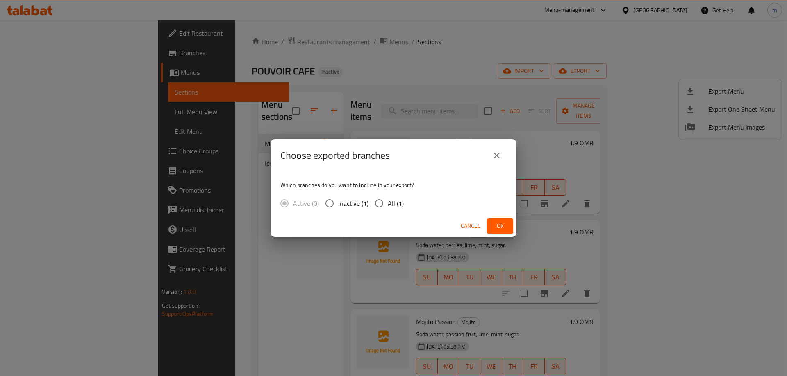
click at [381, 206] on input "All (1)" at bounding box center [378, 203] width 17 height 17
radio input "true"
click at [495, 225] on span "Ok" at bounding box center [499, 226] width 13 height 10
